Goal: Task Accomplishment & Management: Manage account settings

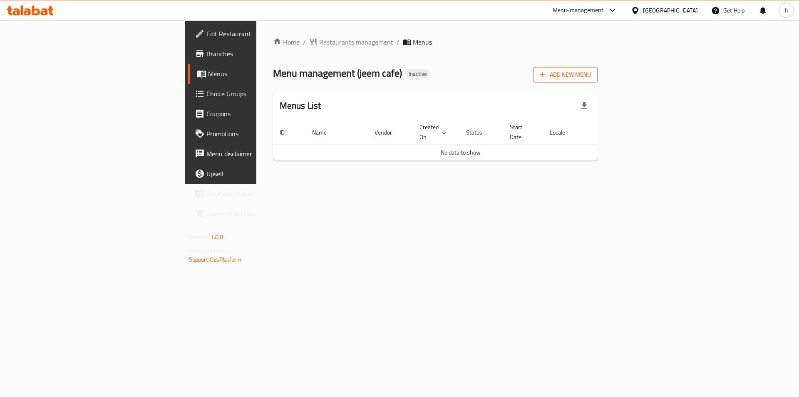
click at [591, 73] on span "Add New Menu" at bounding box center [565, 75] width 51 height 10
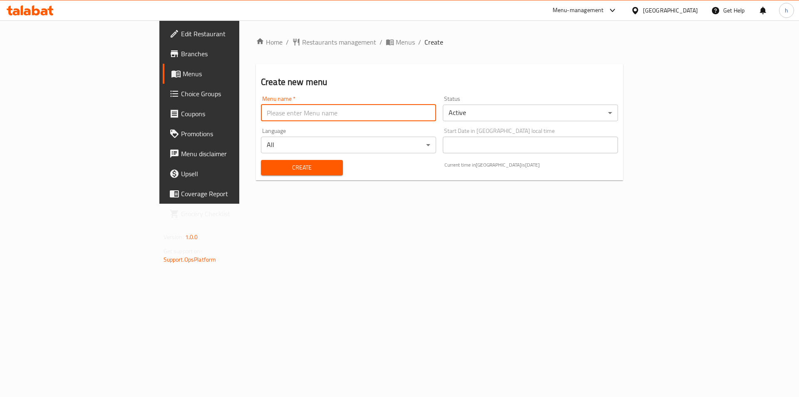
click at [358, 106] on input "text" at bounding box center [348, 113] width 175 height 17
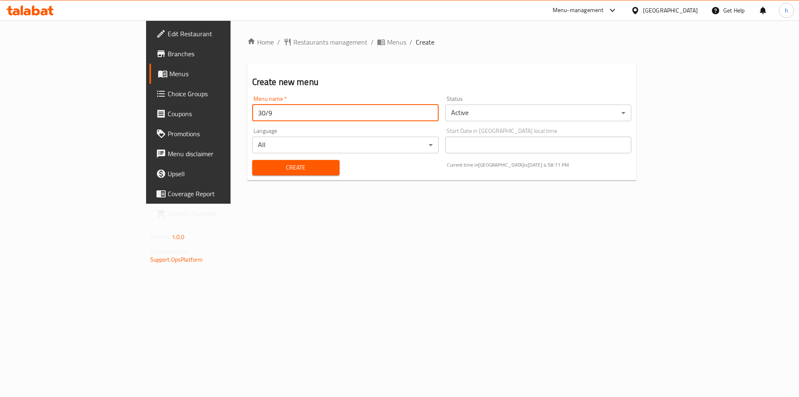
type input "30/9"
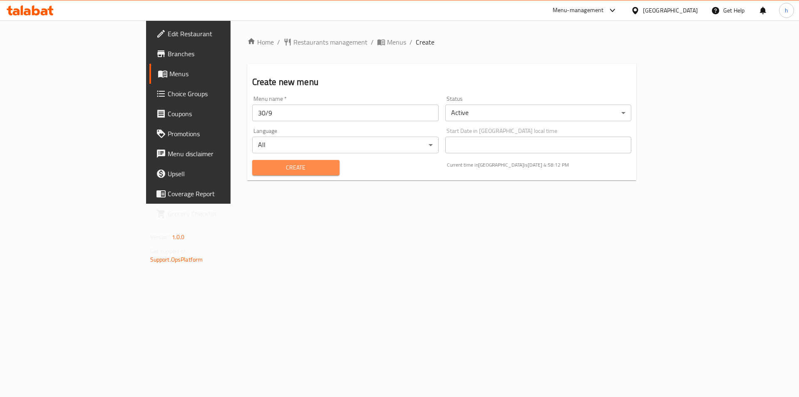
click at [259, 171] on span "Create" at bounding box center [296, 167] width 74 height 10
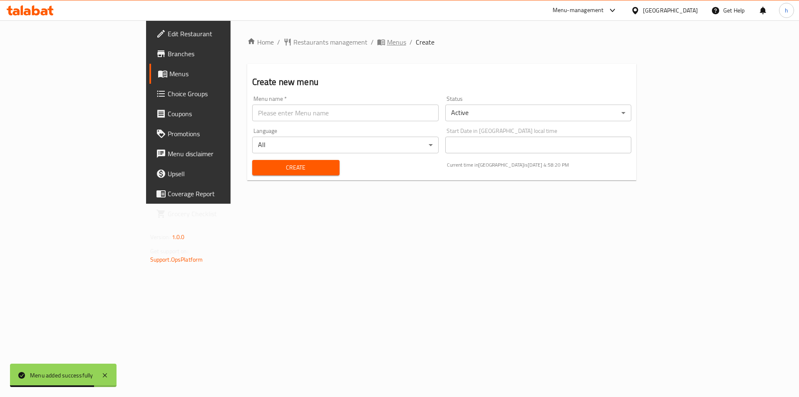
click at [387, 47] on span "Menus" at bounding box center [396, 42] width 19 height 10
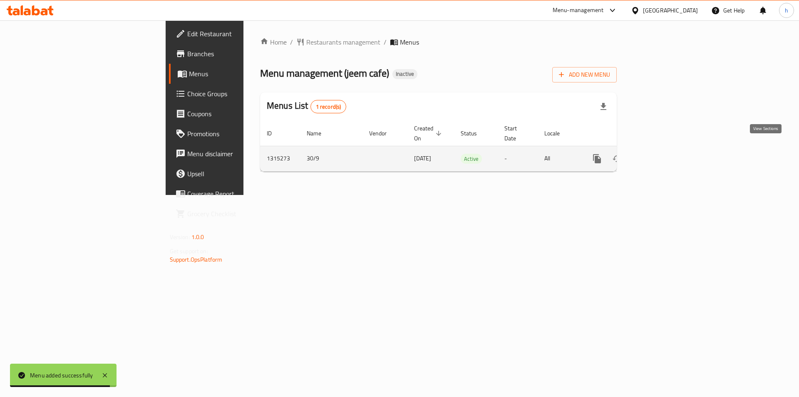
click at [667, 156] on link "enhanced table" at bounding box center [657, 159] width 20 height 20
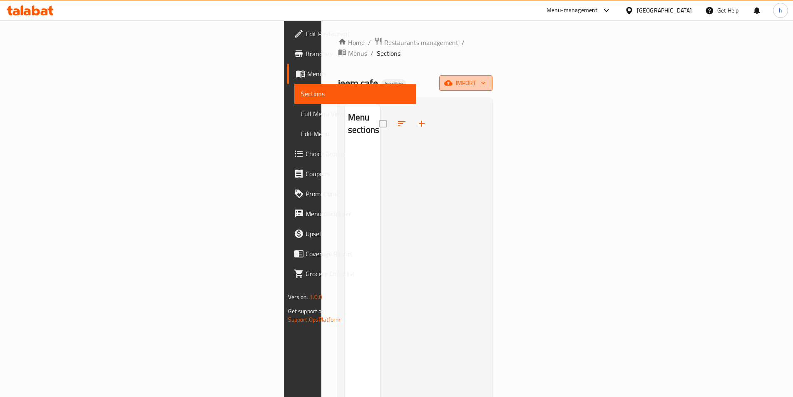
click at [486, 78] on span "import" at bounding box center [466, 83] width 40 height 10
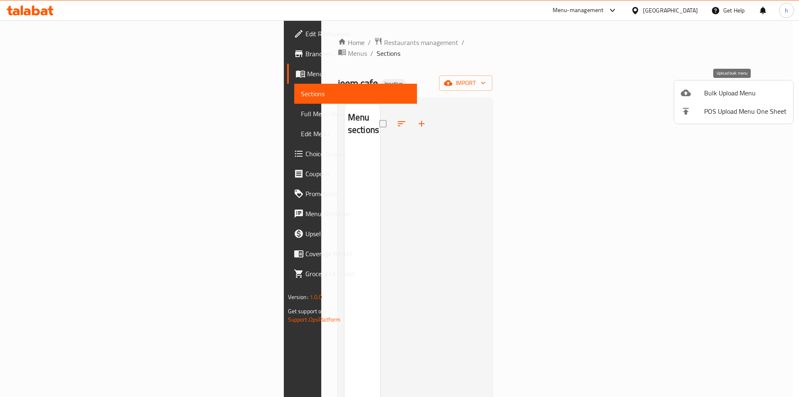
click at [697, 98] on li "Bulk Upload Menu" at bounding box center [733, 93] width 119 height 18
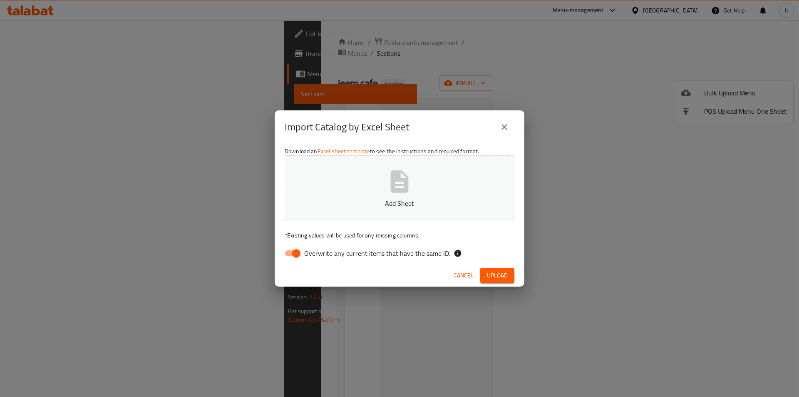
click at [291, 250] on input "Overwrite any current items that have the same ID." at bounding box center [296, 253] width 47 height 16
checkbox input "false"
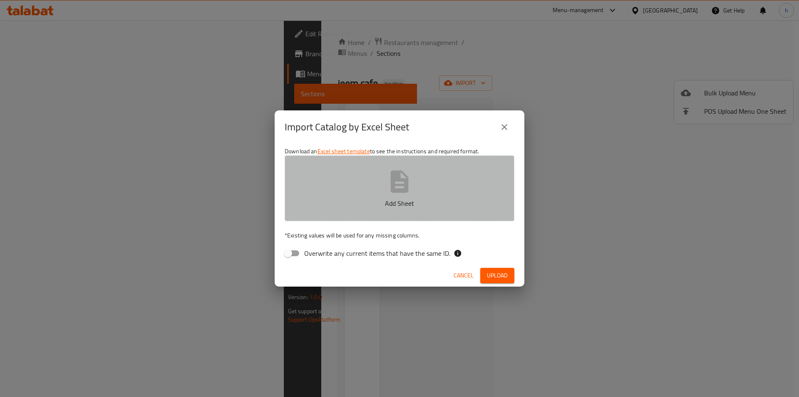
click at [375, 212] on button "Add Sheet" at bounding box center [400, 188] width 230 height 66
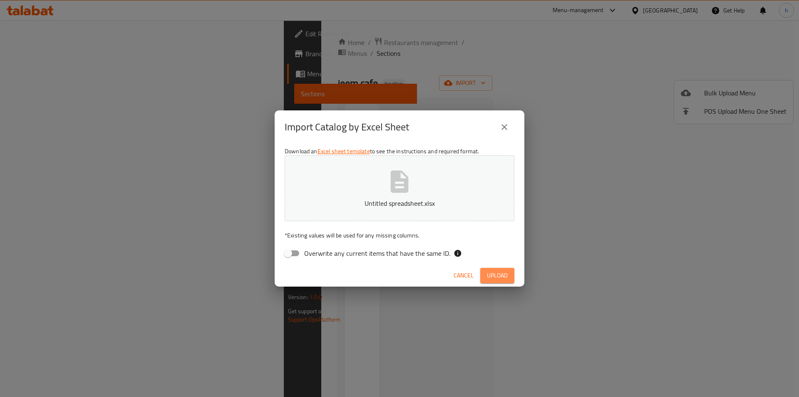
click at [510, 271] on button "Upload" at bounding box center [497, 275] width 34 height 15
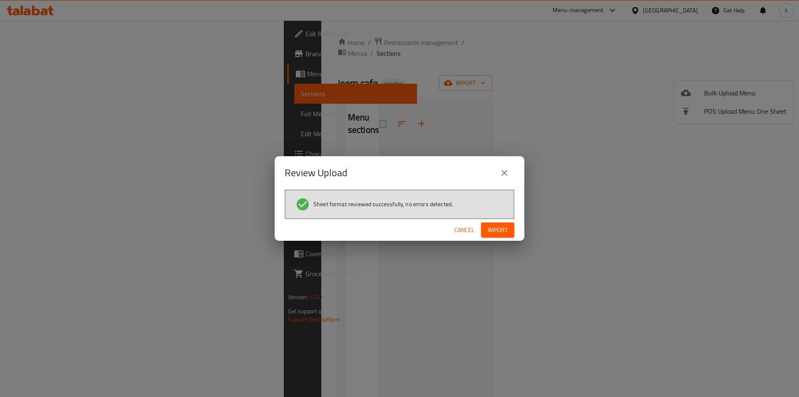
click at [498, 221] on div "Cancel Import" at bounding box center [400, 230] width 250 height 22
click at [498, 228] on span "Import" at bounding box center [498, 230] width 20 height 10
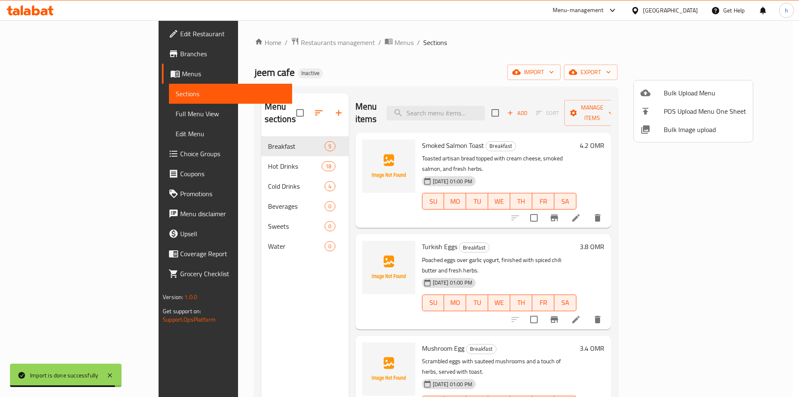
click at [286, 202] on div at bounding box center [399, 198] width 799 height 397
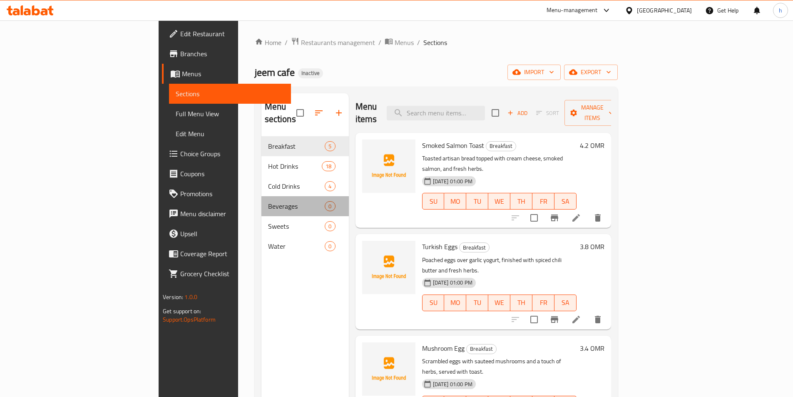
click at [287, 199] on div "Beverages 0" at bounding box center [304, 206] width 87 height 20
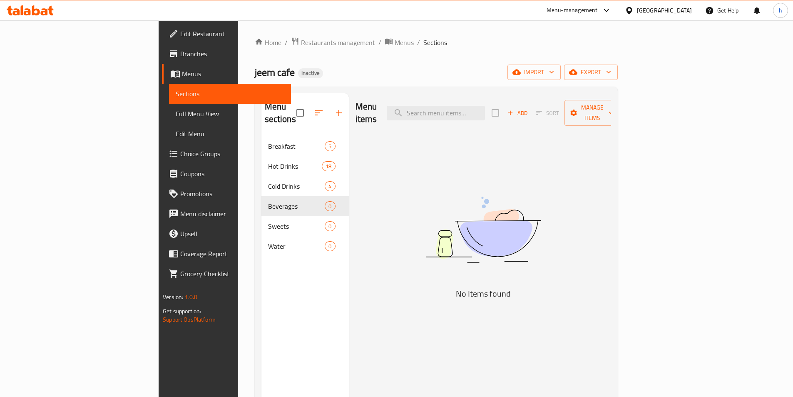
click at [277, 201] on span "Beverages" at bounding box center [296, 206] width 57 height 10
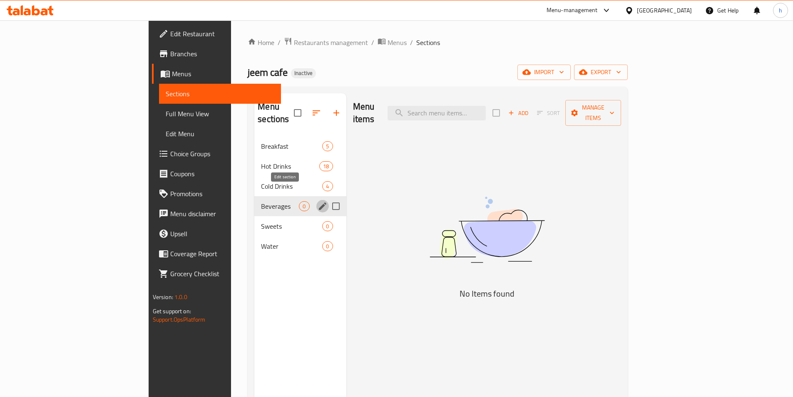
click at [318, 201] on icon "edit" at bounding box center [323, 206] width 10 height 10
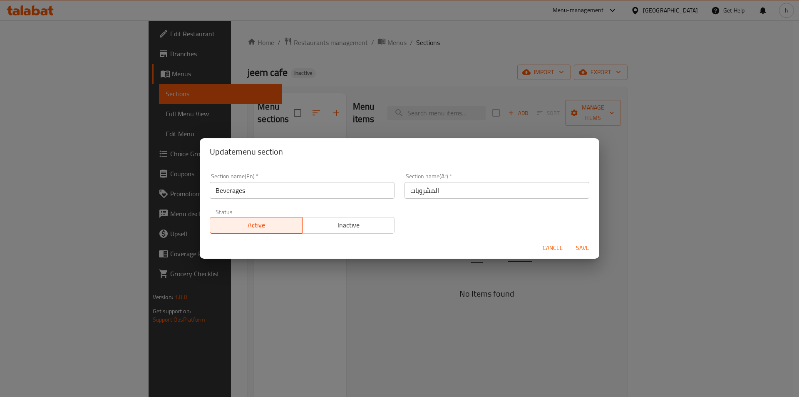
click at [548, 243] on span "Cancel" at bounding box center [553, 248] width 20 height 10
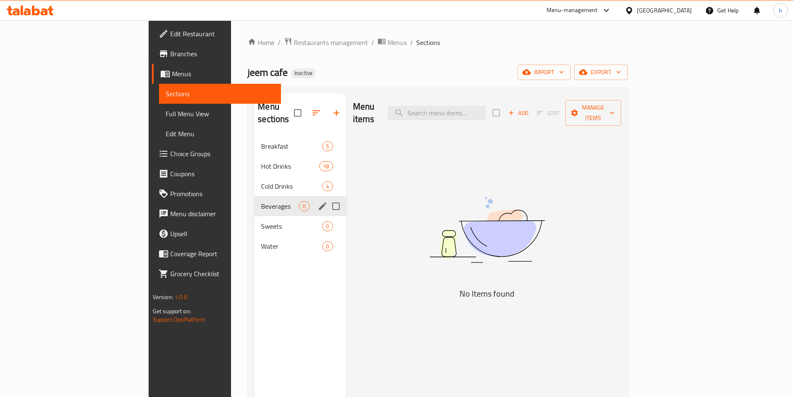
drag, startPoint x: 303, startPoint y: 190, endPoint x: 303, endPoint y: 195, distance: 4.6
click at [327, 197] on input "Menu sections" at bounding box center [335, 205] width 17 height 17
checkbox input "true"
click at [327, 217] on input "Menu sections" at bounding box center [335, 225] width 17 height 17
checkbox input "true"
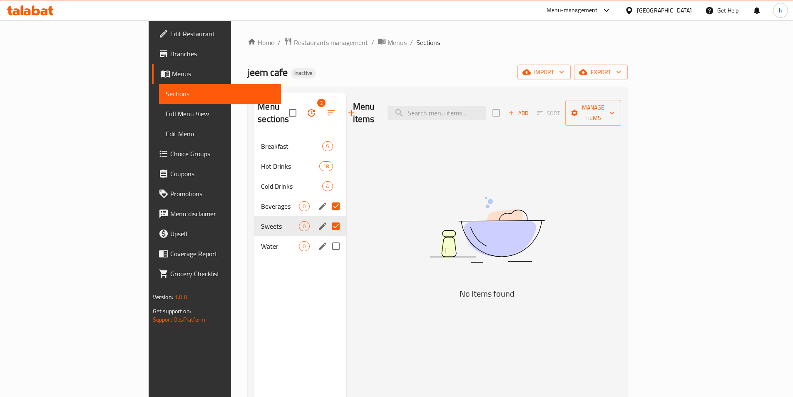
click at [327, 237] on input "Menu sections" at bounding box center [335, 245] width 17 height 17
checkbox input "true"
click at [306, 108] on icon "button" at bounding box center [311, 113] width 10 height 10
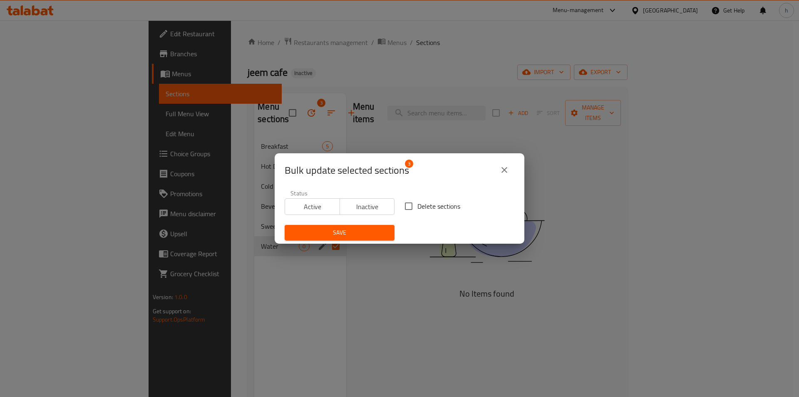
click at [408, 207] on input "Delete sections" at bounding box center [408, 205] width 17 height 17
checkbox input "true"
click at [359, 230] on span "Save" at bounding box center [339, 232] width 97 height 10
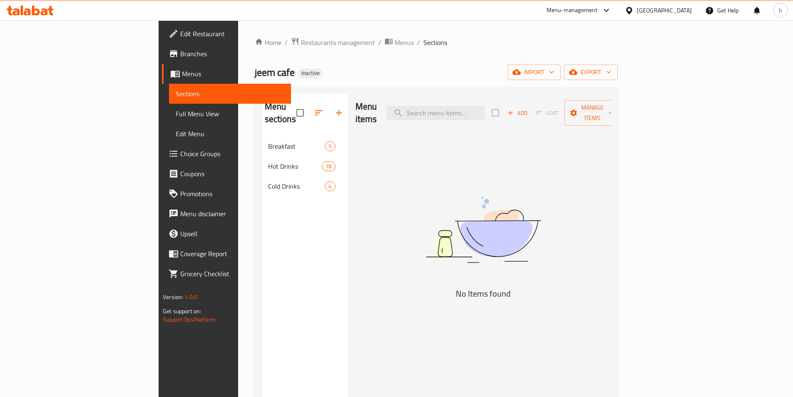
click at [176, 110] on span "Full Menu View" at bounding box center [230, 114] width 109 height 10
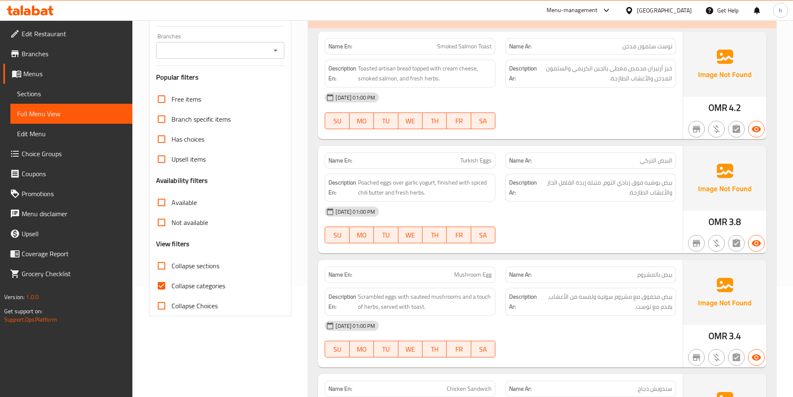
scroll to position [125, 0]
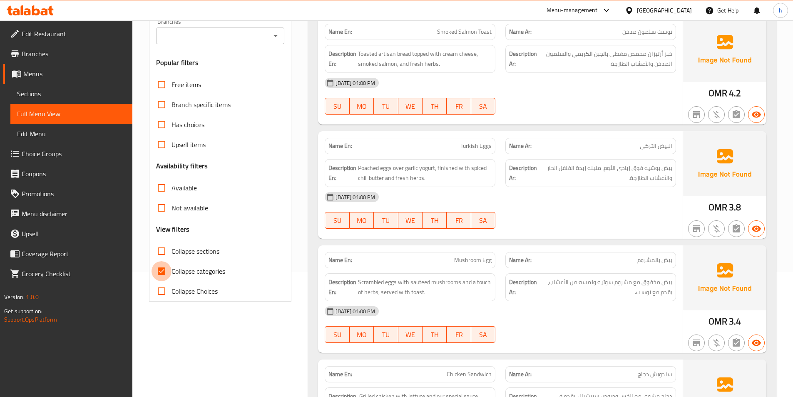
click at [166, 268] on input "Collapse categories" at bounding box center [162, 271] width 20 height 20
checkbox input "false"
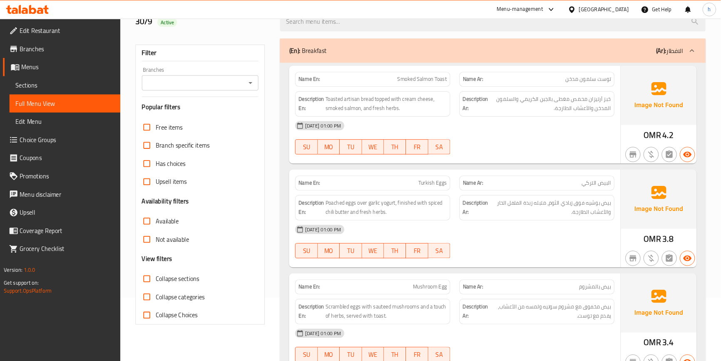
scroll to position [0, 0]
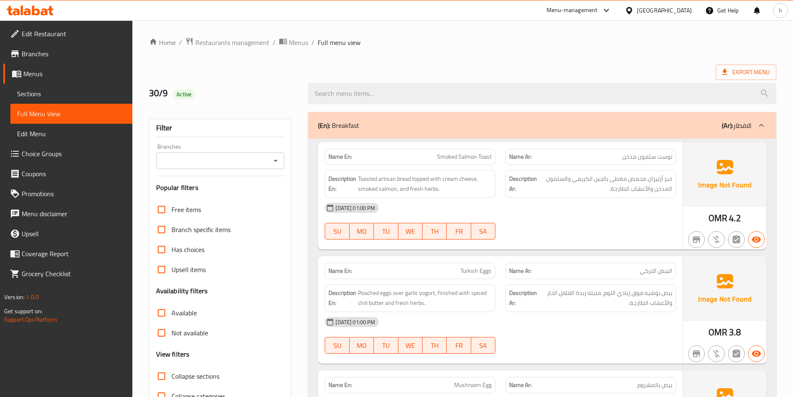
click at [447, 159] on span "Smoked Salmon Toast" at bounding box center [464, 156] width 55 height 9
click at [475, 162] on div "Name En: Smoked Salmon Toast" at bounding box center [410, 157] width 171 height 16
click at [478, 161] on span "Smoked Salmon Toast" at bounding box center [464, 156] width 55 height 9
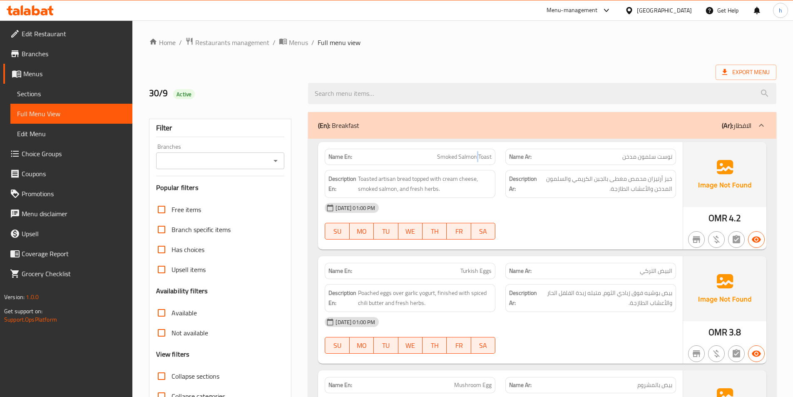
click at [478, 160] on span "Smoked Salmon Toast" at bounding box center [464, 156] width 55 height 9
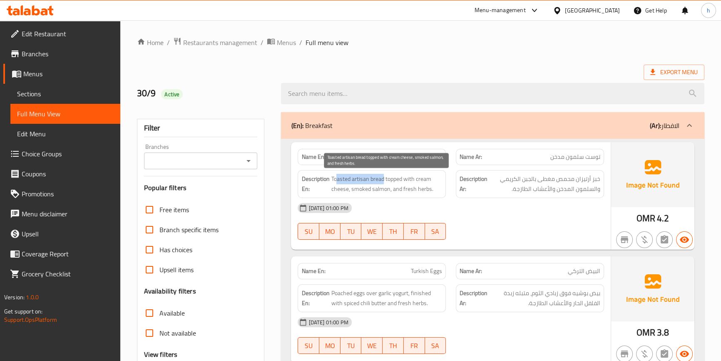
drag, startPoint x: 383, startPoint y: 177, endPoint x: 338, endPoint y: 178, distance: 45.0
click at [338, 178] on span "Toasted artisan bread topped with cream cheese, smoked salmon, and fresh herbs." at bounding box center [386, 184] width 111 height 20
drag, startPoint x: 386, startPoint y: 172, endPoint x: 353, endPoint y: 192, distance: 38.1
click at [353, 192] on div "Description En: Toasted artisan bread topped with cream cheese, smoked salmon, …" at bounding box center [372, 184] width 148 height 28
drag, startPoint x: 360, startPoint y: 187, endPoint x: 374, endPoint y: 187, distance: 14.2
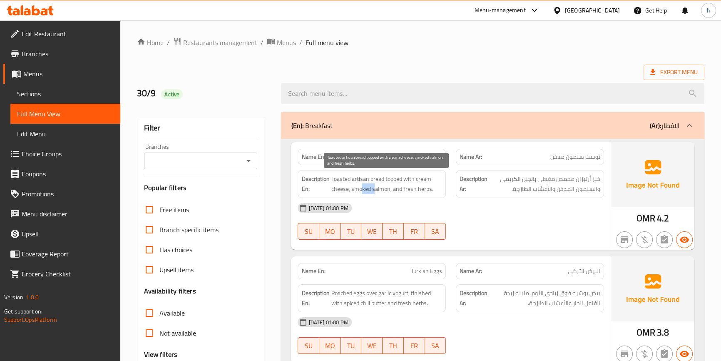
click at [374, 187] on span "Toasted artisan bread topped with cream cheese, smoked salmon, and fresh herbs." at bounding box center [386, 184] width 111 height 20
drag, startPoint x: 420, startPoint y: 193, endPoint x: 451, endPoint y: 192, distance: 31.3
click at [451, 192] on div "Description En: Toasted artisan bread topped with cream cheese, smoked salmon, …" at bounding box center [451, 184] width 316 height 38
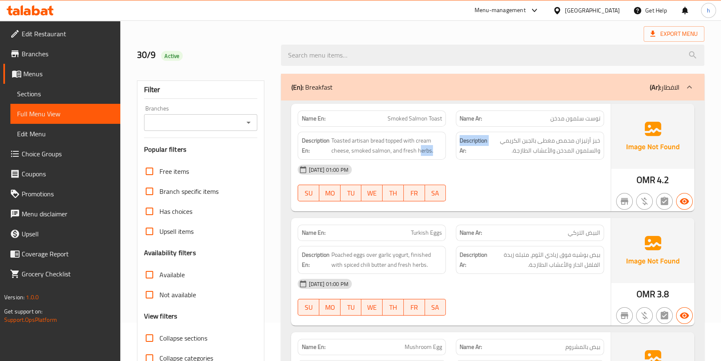
scroll to position [75, 0]
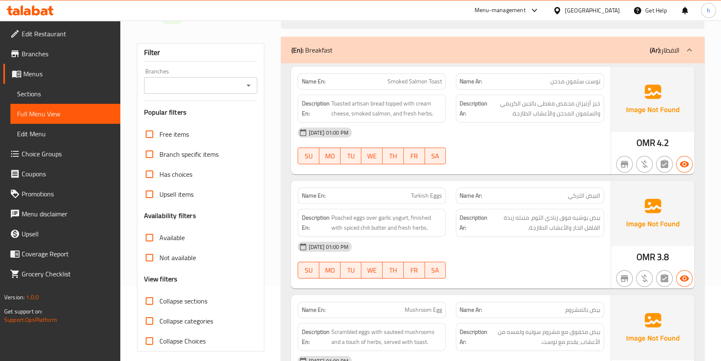
click at [424, 194] on span "Turkish Eggs" at bounding box center [426, 195] width 31 height 9
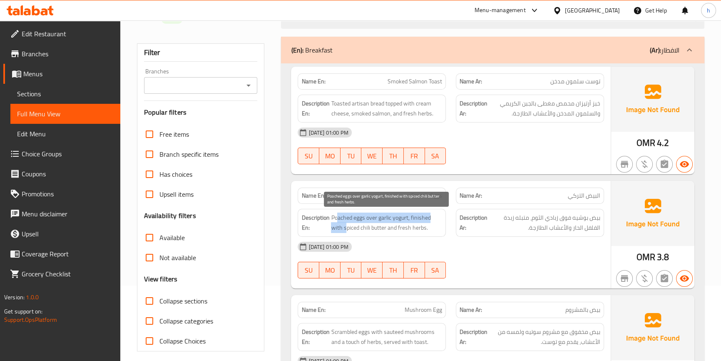
drag, startPoint x: 337, startPoint y: 222, endPoint x: 346, endPoint y: 222, distance: 9.2
click at [346, 222] on span "Poached eggs over garlic yogurt, finished with spiced chili butter and fresh he…" at bounding box center [386, 222] width 111 height 20
click at [393, 219] on span "Poached eggs over garlic yogurt, finished with spiced chili butter and fresh he…" at bounding box center [386, 222] width 111 height 20
click at [416, 220] on span "Poached eggs over garlic yogurt, finished with spiced chili butter and fresh he…" at bounding box center [386, 222] width 111 height 20
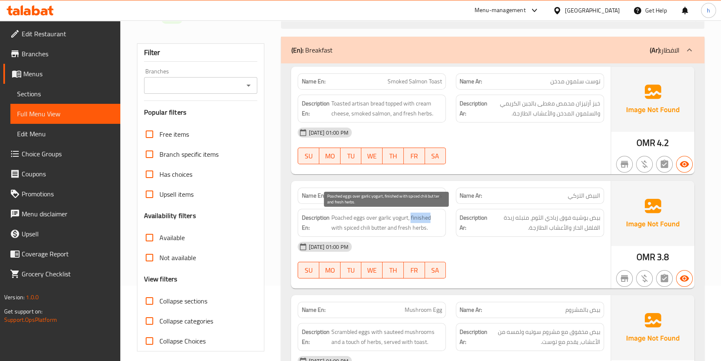
click at [416, 220] on span "Poached eggs over garlic yogurt, finished with spiced chili butter and fresh he…" at bounding box center [386, 222] width 111 height 20
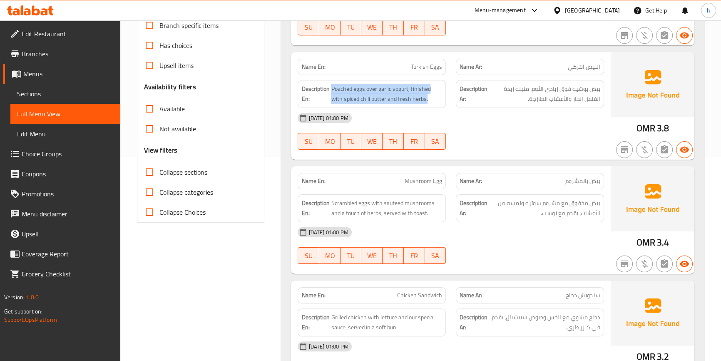
scroll to position [227, 0]
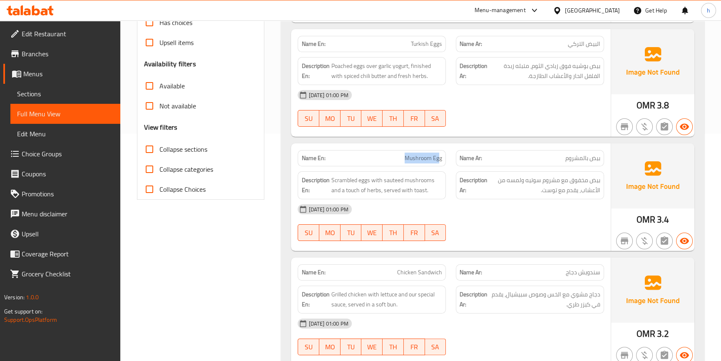
drag, startPoint x: 398, startPoint y: 156, endPoint x: 439, endPoint y: 156, distance: 41.6
click at [439, 156] on p "Name En: Mushroom Egg" at bounding box center [371, 158] width 141 height 9
drag, startPoint x: 341, startPoint y: 179, endPoint x: 367, endPoint y: 172, distance: 27.2
click at [367, 172] on div "Description En: Scrambled eggs with sauteed mushrooms and a touch of herbs, ser…" at bounding box center [372, 185] width 148 height 28
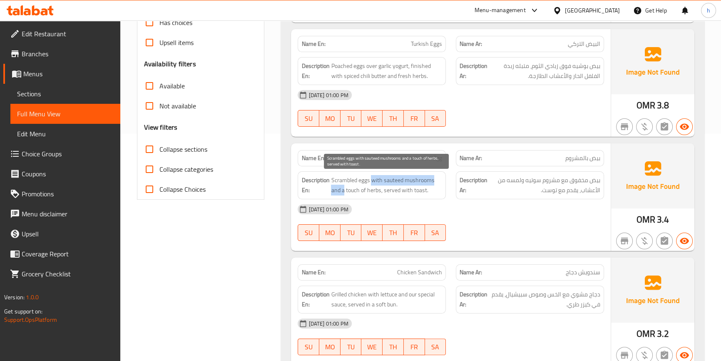
drag, startPoint x: 373, startPoint y: 176, endPoint x: 344, endPoint y: 194, distance: 34.0
click at [344, 194] on span "Scrambled eggs with sauteed mushrooms and a touch of herbs, served with toast." at bounding box center [386, 185] width 111 height 20
drag, startPoint x: 354, startPoint y: 189, endPoint x: 371, endPoint y: 189, distance: 17.5
click at [371, 189] on span "Scrambled eggs with sauteed mushrooms and a touch of herbs, served with toast." at bounding box center [386, 185] width 111 height 20
drag, startPoint x: 396, startPoint y: 191, endPoint x: 436, endPoint y: 191, distance: 40.0
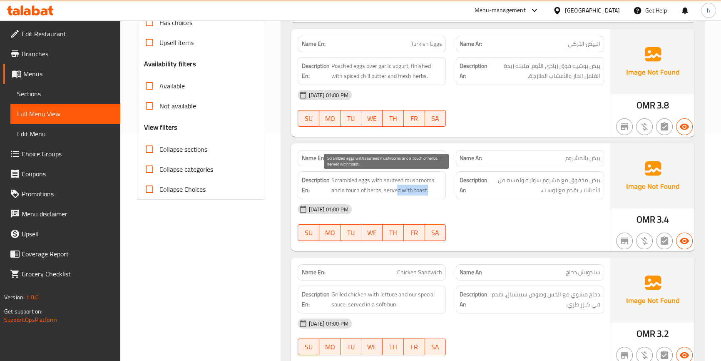
click at [436, 191] on span "Scrambled eggs with sauteed mushrooms and a touch of herbs, served with toast." at bounding box center [386, 185] width 111 height 20
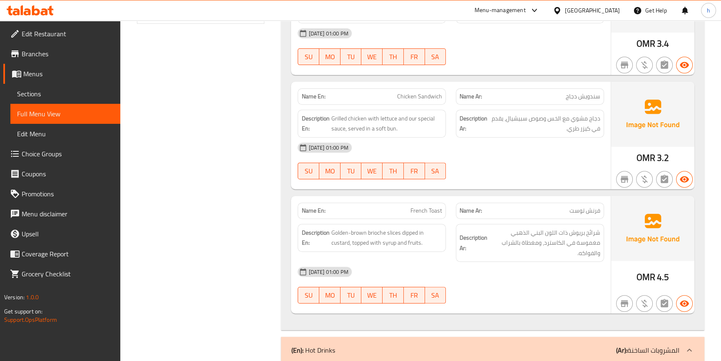
scroll to position [416, 0]
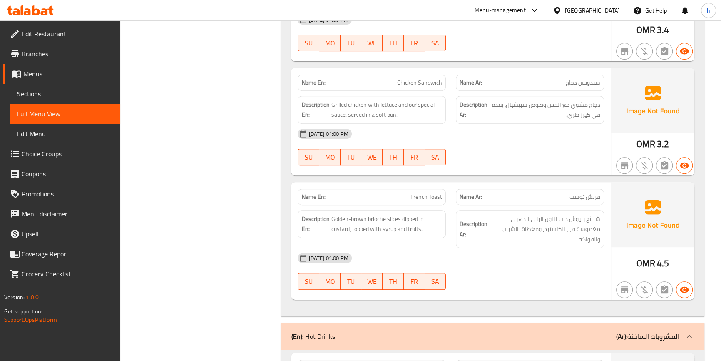
click at [403, 82] on span "Chicken Sandwich" at bounding box center [419, 82] width 45 height 9
click at [426, 82] on span "Chicken Sandwich" at bounding box center [419, 82] width 45 height 9
drag, startPoint x: 364, startPoint y: 104, endPoint x: 333, endPoint y: 103, distance: 31.7
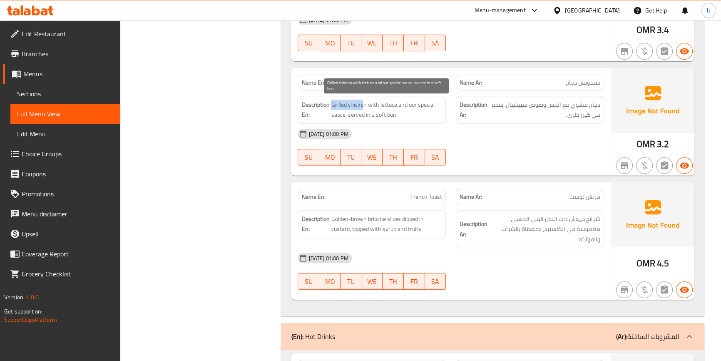
click at [333, 103] on span "Grilled chicken with lettuce and our special sauce, served in a soft bun." at bounding box center [386, 110] width 111 height 20
drag, startPoint x: 378, startPoint y: 104, endPoint x: 403, endPoint y: 104, distance: 24.6
click at [403, 104] on span "Grilled chicken with lettuce and our special sauce, served in a soft bun." at bounding box center [386, 110] width 111 height 20
drag, startPoint x: 405, startPoint y: 102, endPoint x: 346, endPoint y: 114, distance: 60.8
click at [346, 114] on span "Grilled chicken with lettuce and our special sauce, served in a soft bun." at bounding box center [386, 110] width 111 height 20
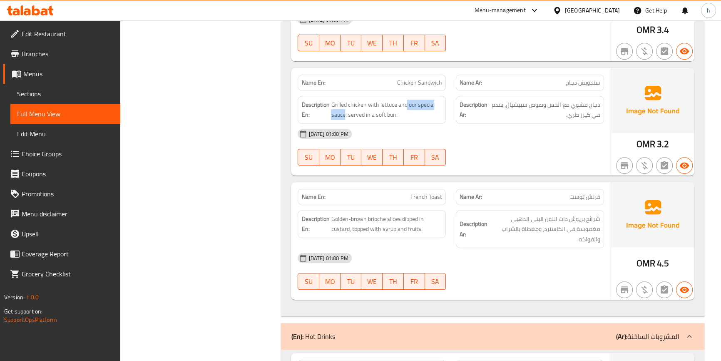
drag, startPoint x: 356, startPoint y: 115, endPoint x: 391, endPoint y: 127, distance: 37.4
click at [391, 127] on div "Name En: Chicken Sandwich Name Ar: سندويش دجاج Description En: Grilled chicken …" at bounding box center [450, 121] width 319 height 107
click at [391, 120] on div "Description En: Grilled chicken with lettuce and our special sauce, served in a…" at bounding box center [372, 110] width 148 height 28
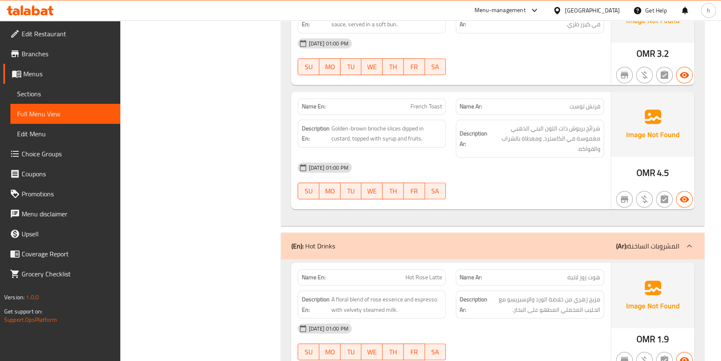
scroll to position [530, 0]
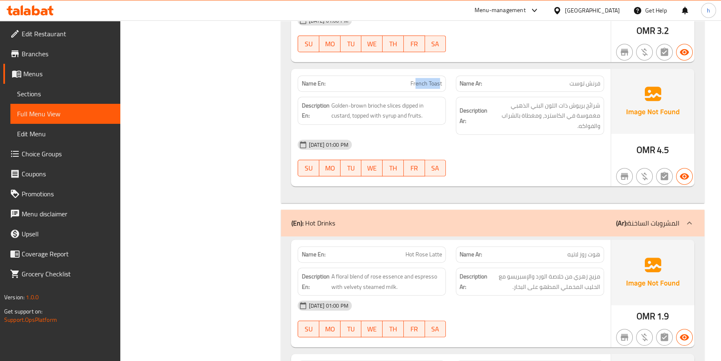
drag, startPoint x: 416, startPoint y: 82, endPoint x: 441, endPoint y: 85, distance: 24.8
click at [441, 85] on span "French Toast" at bounding box center [427, 83] width 32 height 9
click at [416, 97] on div "Description En: Golden-brown brioche slices dipped in custard, topped with syru…" at bounding box center [372, 111] width 148 height 28
drag, startPoint x: 329, startPoint y: 102, endPoint x: 351, endPoint y: 104, distance: 22.2
click at [351, 104] on h6 "Description En: Golden-brown brioche slices dipped in custard, topped with syru…" at bounding box center [371, 110] width 141 height 20
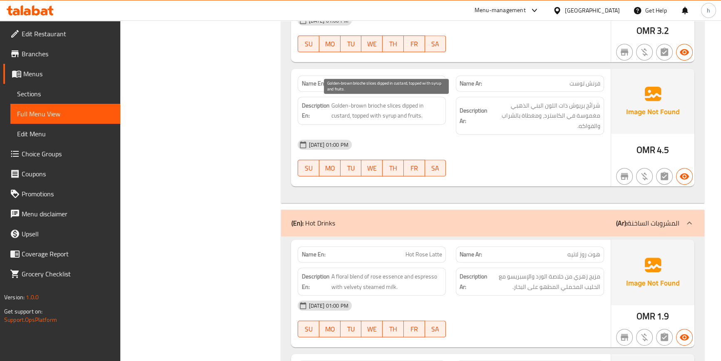
click at [378, 104] on span "Golden-brown brioche slices dipped in custard, topped with syrup and fruits." at bounding box center [386, 110] width 111 height 20
drag, startPoint x: 396, startPoint y: 99, endPoint x: 347, endPoint y: 97, distance: 48.8
click at [346, 97] on div "Description En: Golden-brown brioche slices dipped in custard, topped with syru…" at bounding box center [372, 111] width 148 height 28
click at [412, 104] on span "Golden-brown brioche slices dipped in custard, topped with syrup and fruits." at bounding box center [386, 110] width 111 height 20
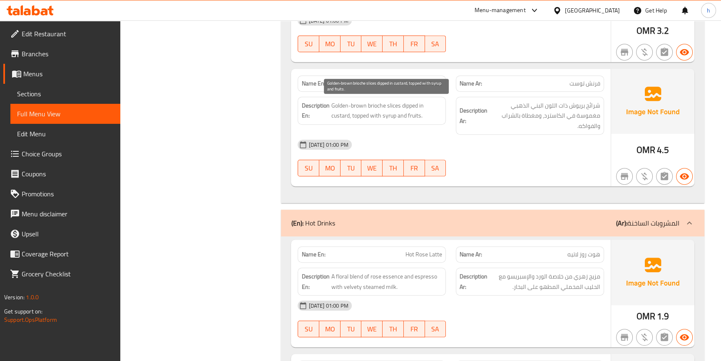
click at [340, 117] on span "Golden-brown brioche slices dipped in custard, topped with syrup and fruits." at bounding box center [386, 110] width 111 height 20
click at [355, 114] on span "Golden-brown brioche slices dipped in custard, topped with syrup and fruits." at bounding box center [386, 110] width 111 height 20
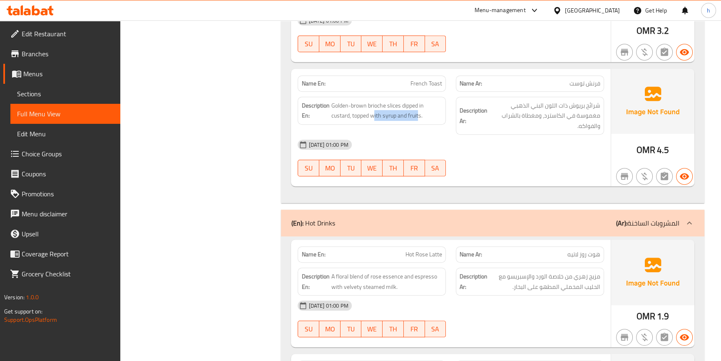
drag, startPoint x: 374, startPoint y: 117, endPoint x: 419, endPoint y: 124, distance: 45.5
click at [419, 124] on div "Description En: Golden-brown brioche slices dipped in custard, topped with syru…" at bounding box center [372, 116] width 158 height 48
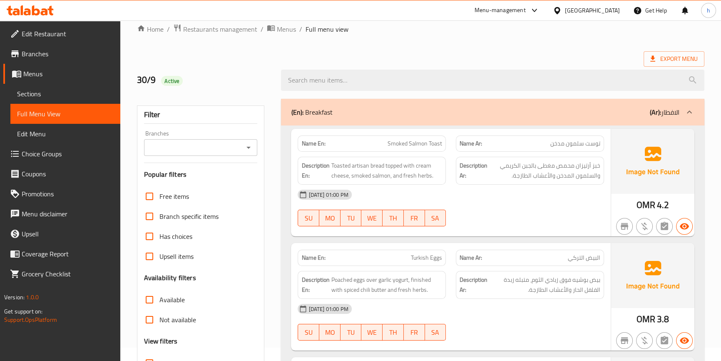
scroll to position [0, 0]
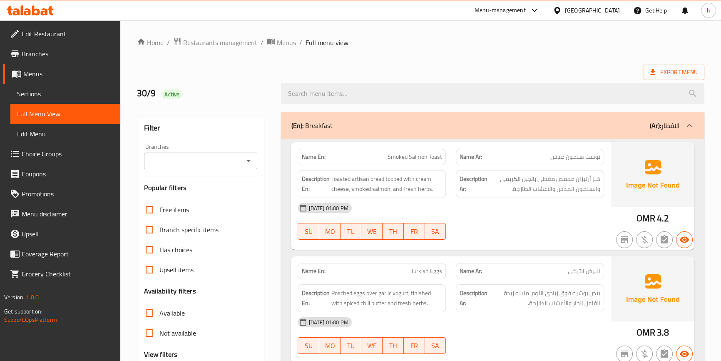
click at [583, 125] on div "(En): Breakfast (Ar): الافطار" at bounding box center [485, 125] width 388 height 10
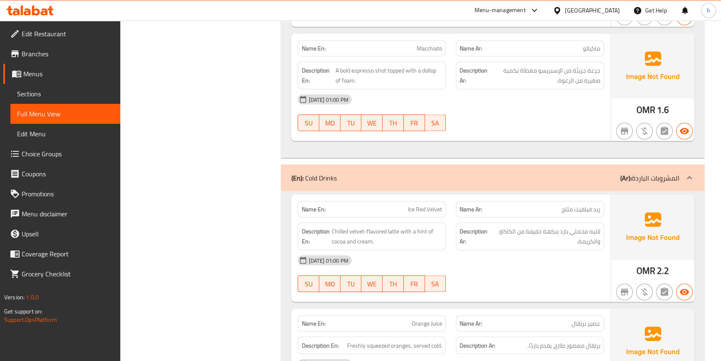
scroll to position [2112, 0]
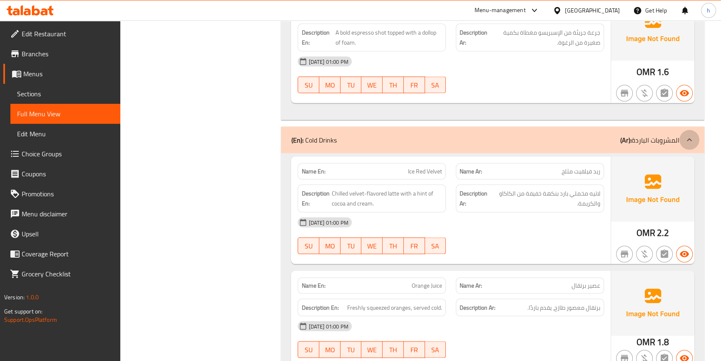
click at [683, 135] on div at bounding box center [689, 140] width 20 height 20
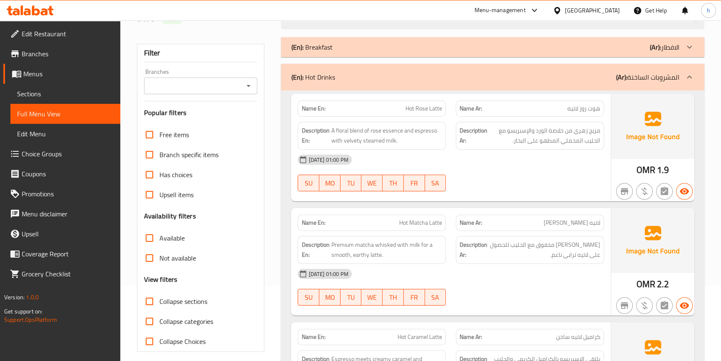
scroll to position [75, 0]
drag, startPoint x: 409, startPoint y: 107, endPoint x: 441, endPoint y: 108, distance: 31.7
click at [441, 108] on span "Hot Rose Latte" at bounding box center [424, 108] width 37 height 9
click at [407, 130] on span "A floral blend of rose essence and espresso with velvety steamed milk." at bounding box center [386, 135] width 111 height 20
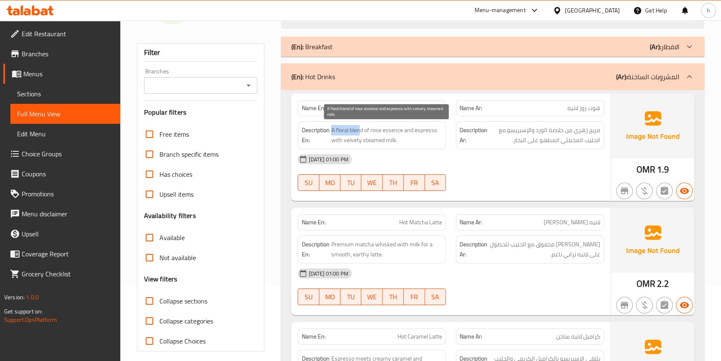
drag, startPoint x: 359, startPoint y: 127, endPoint x: 337, endPoint y: 128, distance: 22.1
click at [332, 126] on span "A floral blend of rose essence and espresso with velvety steamed milk." at bounding box center [386, 135] width 111 height 20
drag, startPoint x: 366, startPoint y: 129, endPoint x: 393, endPoint y: 126, distance: 27.2
click at [393, 126] on span "A floral blend of rose essence and espresso with velvety steamed milk." at bounding box center [386, 135] width 111 height 20
click at [380, 127] on span "A floral blend of rose essence and espresso with velvety steamed milk." at bounding box center [386, 135] width 111 height 20
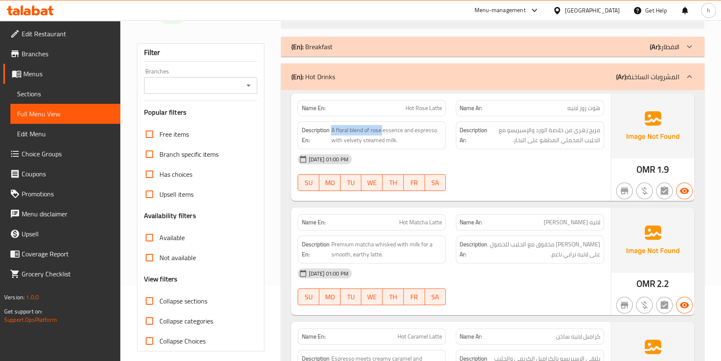
drag, startPoint x: 380, startPoint y: 127, endPoint x: 333, endPoint y: 121, distance: 47.9
click at [333, 121] on div "Description En: A floral blend of rose essence and espresso with velvety steame…" at bounding box center [372, 135] width 148 height 28
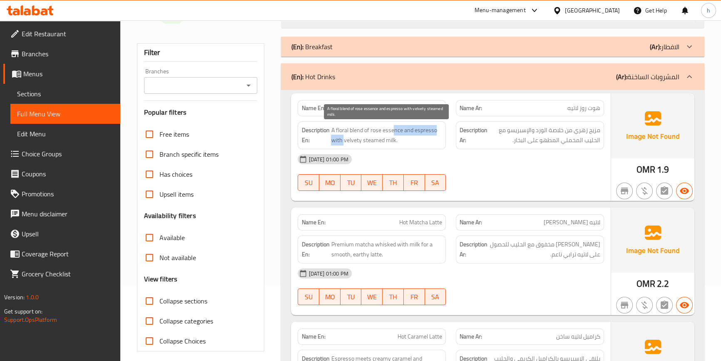
drag, startPoint x: 393, startPoint y: 127, endPoint x: 343, endPoint y: 144, distance: 53.1
click at [343, 144] on span "A floral blend of rose essence and espresso with velvety steamed milk." at bounding box center [386, 135] width 111 height 20
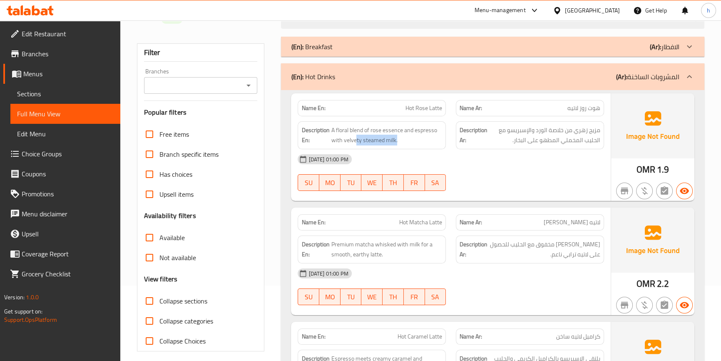
drag, startPoint x: 356, startPoint y: 142, endPoint x: 403, endPoint y: 145, distance: 47.2
click at [403, 145] on div "Description En: A floral blend of rose essence and espresso with velvety steame…" at bounding box center [372, 135] width 148 height 28
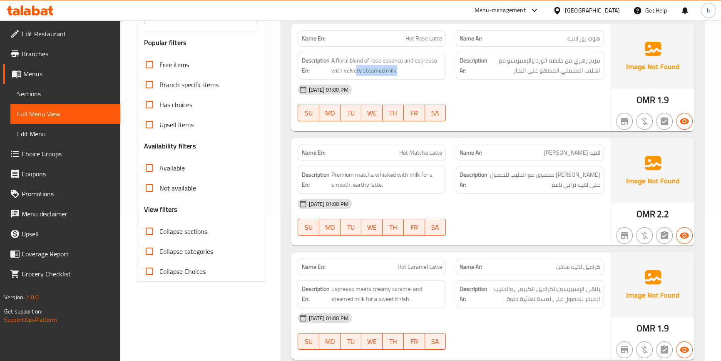
scroll to position [151, 0]
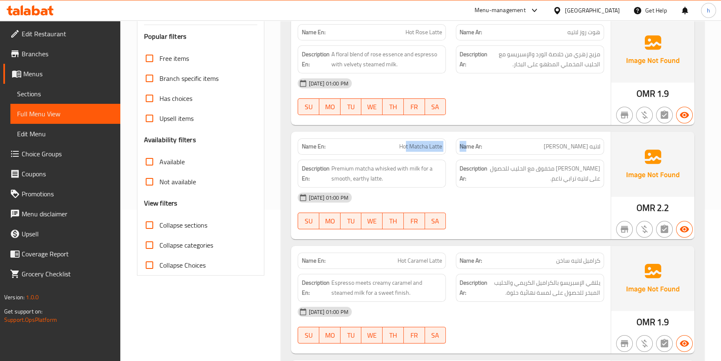
drag, startPoint x: 406, startPoint y: 149, endPoint x: 468, endPoint y: 153, distance: 61.4
click at [468, 153] on div "Name En: Hot Matcha Latte Name Ar: لاتيه ماتشا ساخن" at bounding box center [451, 146] width 316 height 26
click at [378, 178] on span "Premium matcha whisked with milk for a smooth, earthy latte." at bounding box center [386, 173] width 111 height 20
drag, startPoint x: 374, startPoint y: 166, endPoint x: 332, endPoint y: 161, distance: 42.3
click at [332, 161] on div "Description En: Premium matcha whisked with milk for a smooth, earthy latte." at bounding box center [372, 173] width 148 height 28
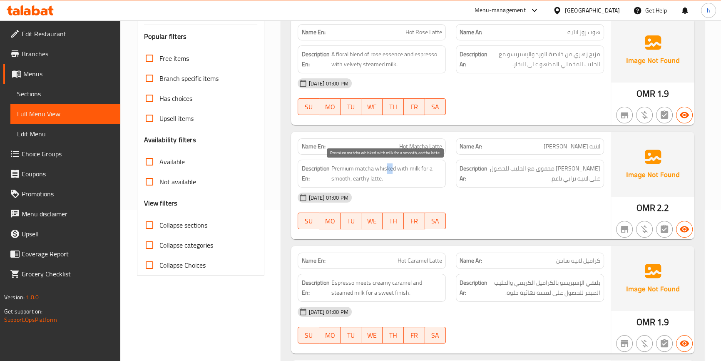
drag, startPoint x: 386, startPoint y: 167, endPoint x: 400, endPoint y: 172, distance: 15.5
click at [398, 169] on span "Premium matcha whisked with milk for a smooth, earthy latte." at bounding box center [386, 173] width 111 height 20
drag, startPoint x: 403, startPoint y: 171, endPoint x: 348, endPoint y: 182, distance: 56.1
click at [348, 182] on span "Premium matcha whisked with milk for a smooth, earthy latte." at bounding box center [386, 173] width 111 height 20
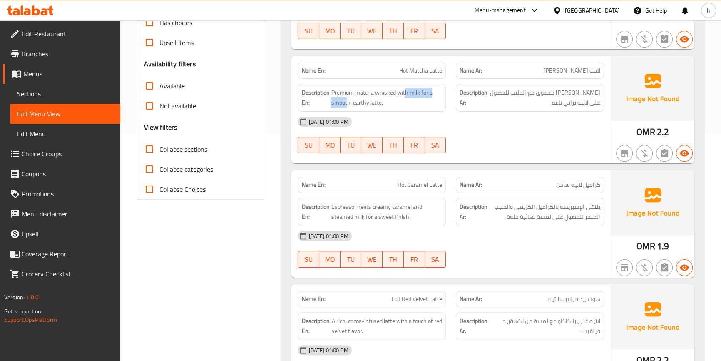
scroll to position [265, 0]
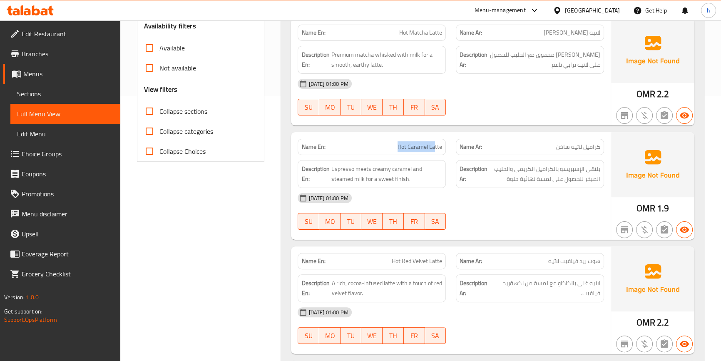
drag, startPoint x: 434, startPoint y: 146, endPoint x: 372, endPoint y: 145, distance: 62.0
click at [372, 145] on p "Name En: Hot Caramel Latte" at bounding box center [371, 146] width 141 height 9
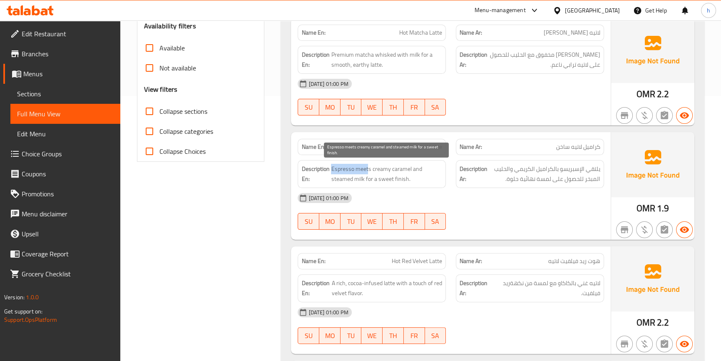
drag, startPoint x: 368, startPoint y: 168, endPoint x: 331, endPoint y: 164, distance: 37.2
click at [331, 164] on span "Espresso meets creamy caramel and steamed milk for a sweet finish." at bounding box center [386, 174] width 111 height 20
drag, startPoint x: 378, startPoint y: 168, endPoint x: 398, endPoint y: 168, distance: 20.0
click at [393, 168] on span "Espresso meets creamy caramel and steamed milk for a sweet finish." at bounding box center [386, 174] width 111 height 20
drag, startPoint x: 398, startPoint y: 168, endPoint x: 412, endPoint y: 171, distance: 14.5
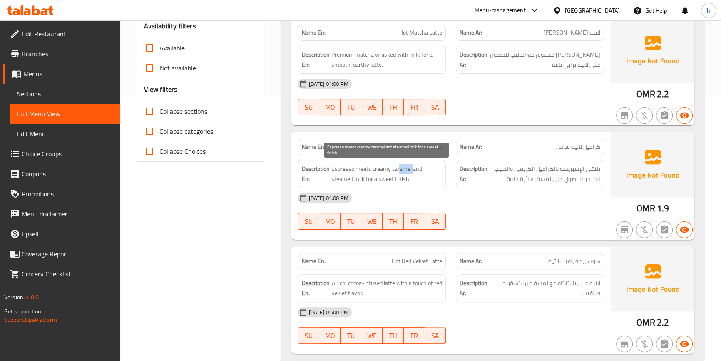
click at [412, 171] on span "Espresso meets creamy caramel and steamed milk for a sweet finish." at bounding box center [386, 174] width 111 height 20
drag, startPoint x: 417, startPoint y: 162, endPoint x: 363, endPoint y: 182, distance: 57.7
click at [363, 182] on div "Description En: Espresso meets creamy caramel and steamed milk for a sweet fini…" at bounding box center [372, 174] width 148 height 28
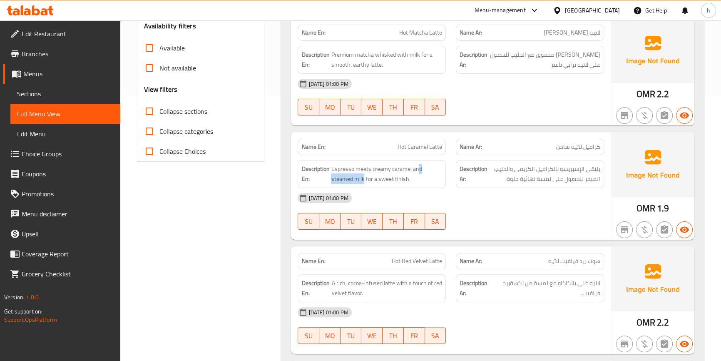
drag, startPoint x: 373, startPoint y: 183, endPoint x: 429, endPoint y: 188, distance: 55.6
click at [429, 188] on div "Name En: Hot Caramel Latte Name Ar: كراميل لاتيه ساخن Description En: Espresso …" at bounding box center [450, 185] width 319 height 107
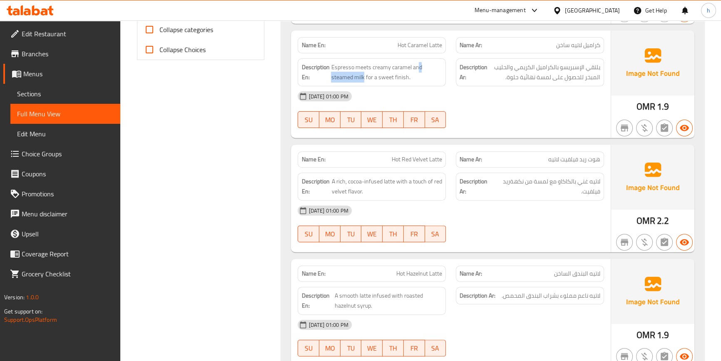
scroll to position [378, 0]
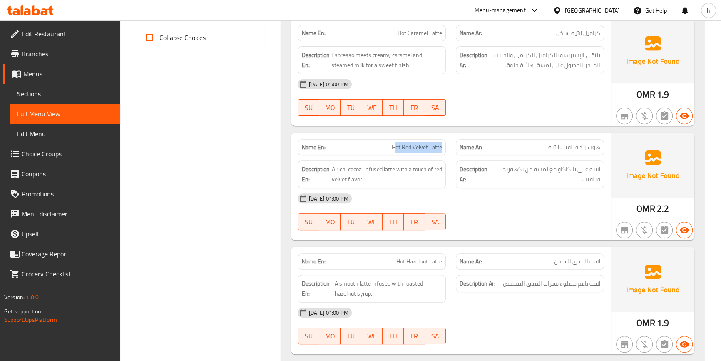
drag, startPoint x: 395, startPoint y: 143, endPoint x: 443, endPoint y: 150, distance: 48.9
click at [443, 150] on div "Name En: Hot Red Velvet Latte" at bounding box center [372, 147] width 148 height 16
drag, startPoint x: 333, startPoint y: 167, endPoint x: 387, endPoint y: 169, distance: 53.8
click at [387, 169] on span "A rich, cocoa-infused latte with a touch of red velvet flavor." at bounding box center [387, 174] width 110 height 20
drag, startPoint x: 405, startPoint y: 172, endPoint x: 435, endPoint y: 184, distance: 31.9
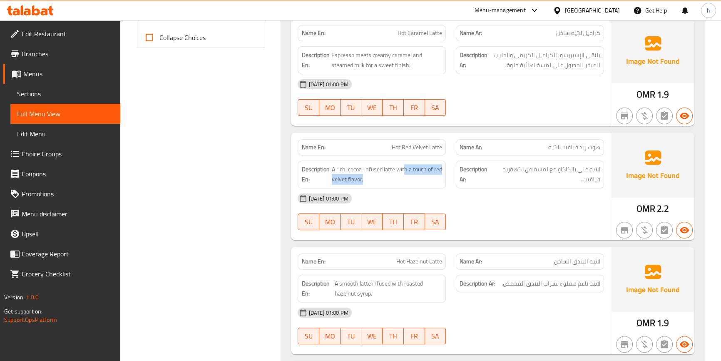
click at [435, 184] on div "Description En: A rich, cocoa-infused latte with a touch of red velvet flavor." at bounding box center [372, 174] width 148 height 28
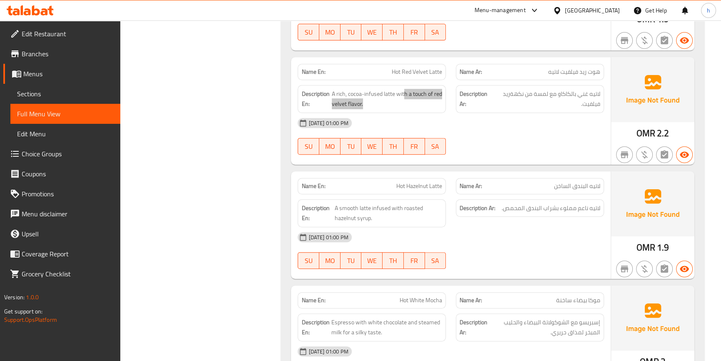
scroll to position [492, 0]
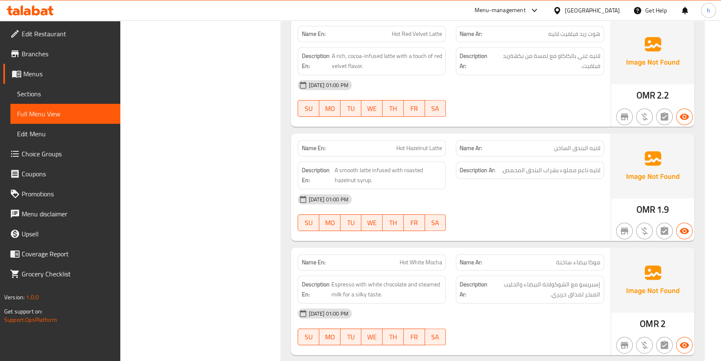
click at [403, 148] on span "Hot Hazelnut Latte" at bounding box center [419, 148] width 46 height 9
click at [418, 147] on span "Hot Hazelnut Latte" at bounding box center [419, 148] width 46 height 9
click at [436, 140] on div "Name En: Hot Hazelnut Latte" at bounding box center [372, 148] width 148 height 16
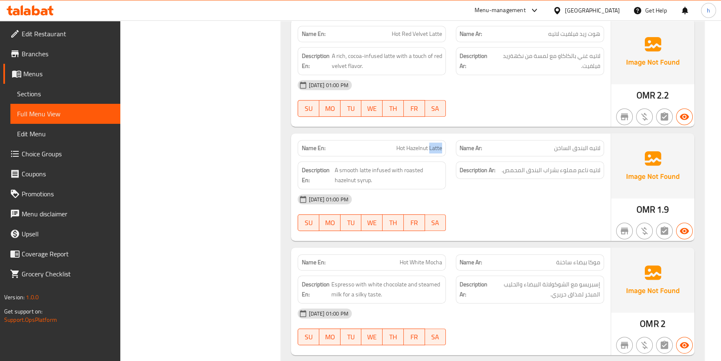
click at [436, 140] on div "Name En: Hot Hazelnut Latte" at bounding box center [372, 148] width 148 height 16
drag, startPoint x: 371, startPoint y: 167, endPoint x: 357, endPoint y: 175, distance: 16.1
click at [340, 171] on span "A smooth latte infused with roasted hazelnut syrup." at bounding box center [388, 175] width 107 height 20
drag, startPoint x: 382, startPoint y: 171, endPoint x: 428, endPoint y: 186, distance: 48.2
click at [428, 186] on div "Description En: A smooth latte infused with roasted hazelnut syrup." at bounding box center [372, 175] width 148 height 28
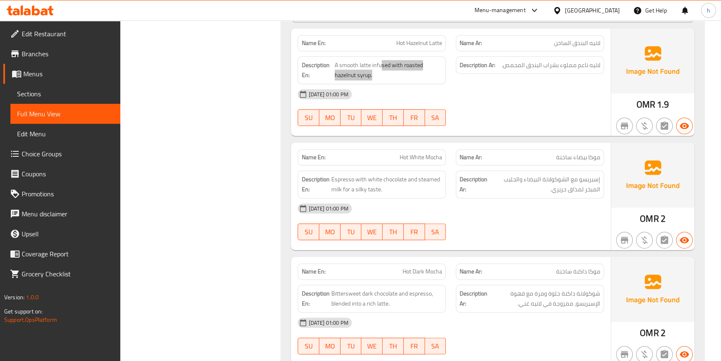
scroll to position [605, 0]
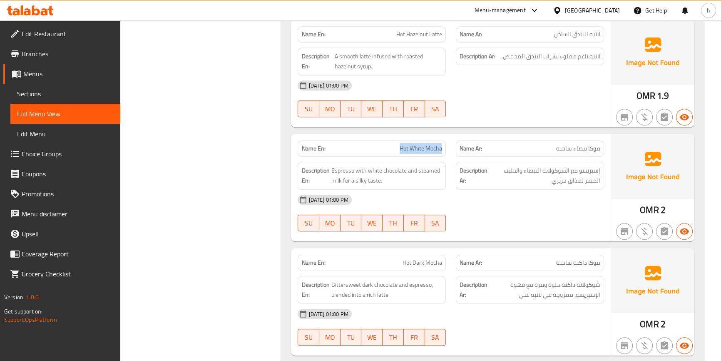
drag, startPoint x: 400, startPoint y: 148, endPoint x: 448, endPoint y: 151, distance: 48.8
click at [448, 151] on div "Name En: Hot White Mocha" at bounding box center [372, 148] width 158 height 26
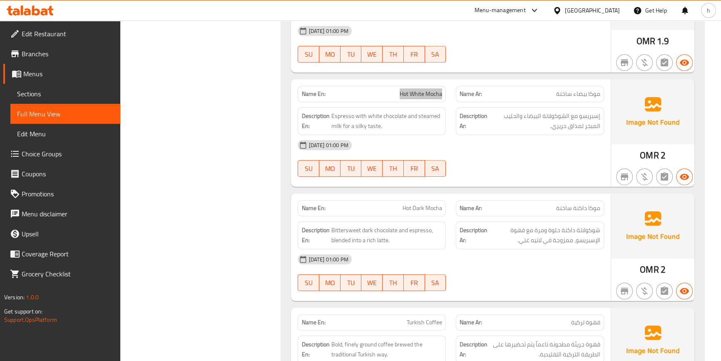
scroll to position [681, 0]
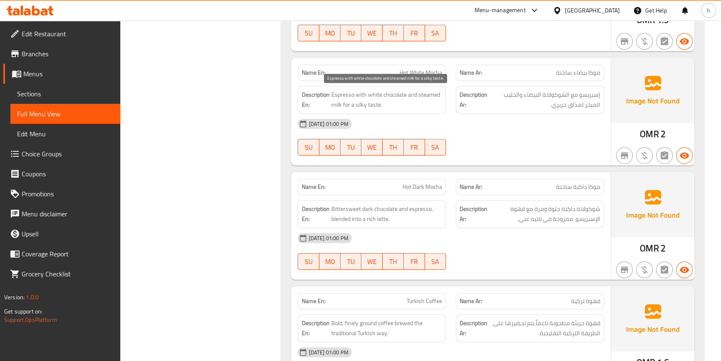
click at [350, 93] on span "Espresso with white chocolate and steamed milk for a silky taste." at bounding box center [386, 100] width 111 height 20
drag, startPoint x: 367, startPoint y: 99, endPoint x: 377, endPoint y: 93, distance: 11.7
click at [377, 93] on span "Espresso with white chocolate and steamed milk for a silky taste." at bounding box center [386, 100] width 111 height 20
click at [403, 101] on span "Espresso with white chocolate and steamed milk for a silky taste." at bounding box center [386, 100] width 111 height 20
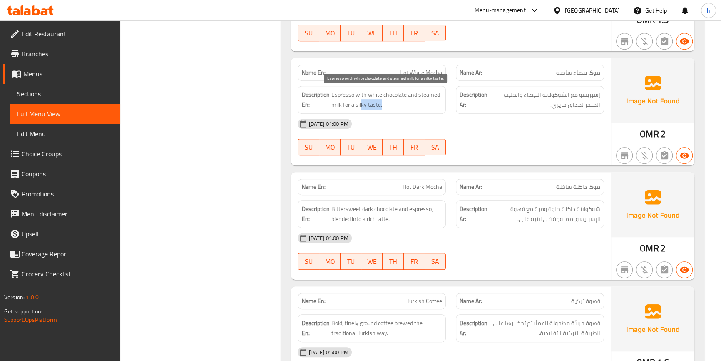
drag, startPoint x: 362, startPoint y: 100, endPoint x: 393, endPoint y: 106, distance: 32.3
click at [392, 106] on span "Espresso with white chocolate and steamed milk for a silky taste." at bounding box center [386, 100] width 111 height 20
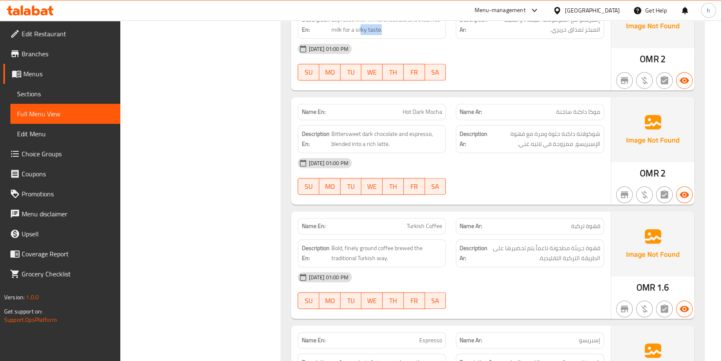
scroll to position [757, 0]
drag, startPoint x: 404, startPoint y: 110, endPoint x: 460, endPoint y: 112, distance: 55.8
click at [460, 112] on div "Name En: Hot Dark Mocha Name Ar: موكا داكنة ساخنة" at bounding box center [451, 111] width 316 height 26
drag, startPoint x: 331, startPoint y: 127, endPoint x: 373, endPoint y: 126, distance: 41.6
click at [373, 126] on div "Description En: Bittersweet dark chocolate and espresso, blended into a rich la…" at bounding box center [372, 138] width 148 height 28
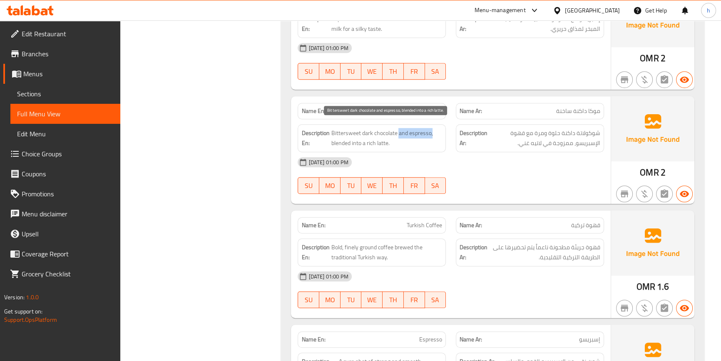
drag, startPoint x: 399, startPoint y: 125, endPoint x: 431, endPoint y: 137, distance: 34.4
click at [431, 137] on div "Description En: Bittersweet dark chocolate and espresso, blended into a rich la…" at bounding box center [372, 138] width 148 height 28
click at [426, 135] on span "Bittersweet dark chocolate and espresso, blended into a rich latte." at bounding box center [386, 138] width 111 height 20
drag, startPoint x: 402, startPoint y: 108, endPoint x: 450, endPoint y: 110, distance: 47.5
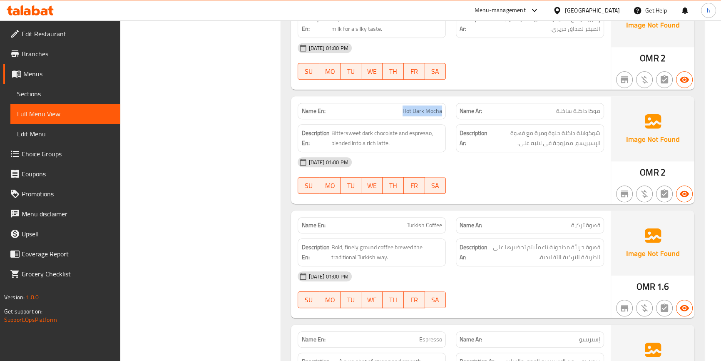
click at [450, 110] on div "Name En: Hot Dark Mocha" at bounding box center [372, 111] width 158 height 26
copy span "Hot Dark Mocha"
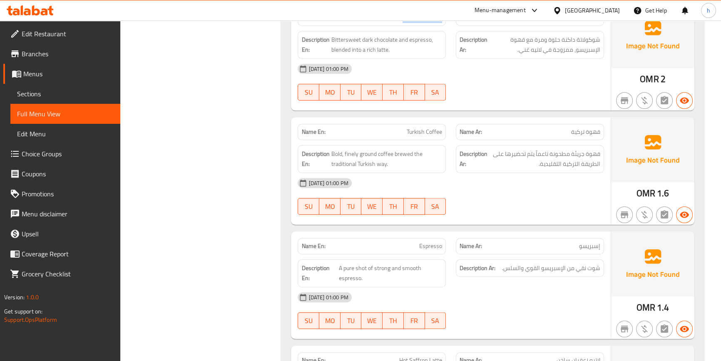
scroll to position [870, 0]
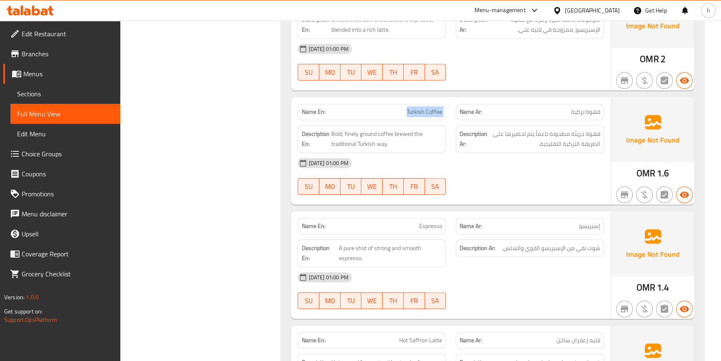
drag, startPoint x: 399, startPoint y: 114, endPoint x: 458, endPoint y: 110, distance: 58.8
click at [458, 110] on div "Name En: Turkish Coffee Name Ar: قهوة تركية" at bounding box center [451, 112] width 316 height 26
click at [331, 133] on span "Bold, finely ground coffee brewed the traditional Turkish way." at bounding box center [386, 139] width 111 height 20
click at [346, 131] on span "Bold, finely ground coffee brewed the traditional Turkish way." at bounding box center [386, 139] width 111 height 20
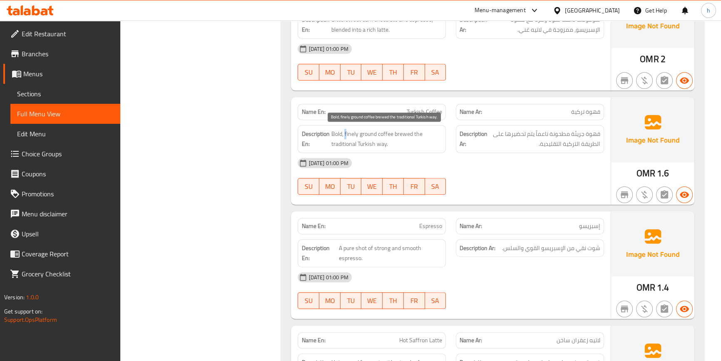
click at [346, 131] on span "Bold, finely ground coffee brewed the traditional Turkish way." at bounding box center [386, 139] width 111 height 20
drag, startPoint x: 375, startPoint y: 129, endPoint x: 429, endPoint y: 131, distance: 54.2
click at [429, 131] on span "Bold, finely ground coffee brewed the traditional Turkish way." at bounding box center [386, 139] width 111 height 20
drag, startPoint x: 338, startPoint y: 137, endPoint x: 398, endPoint y: 139, distance: 59.6
click at [396, 138] on span "Bold, finely ground coffee brewed the traditional Turkish way." at bounding box center [386, 139] width 111 height 20
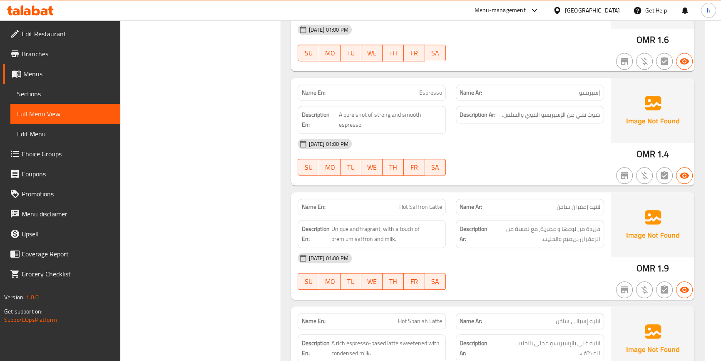
scroll to position [1022, 0]
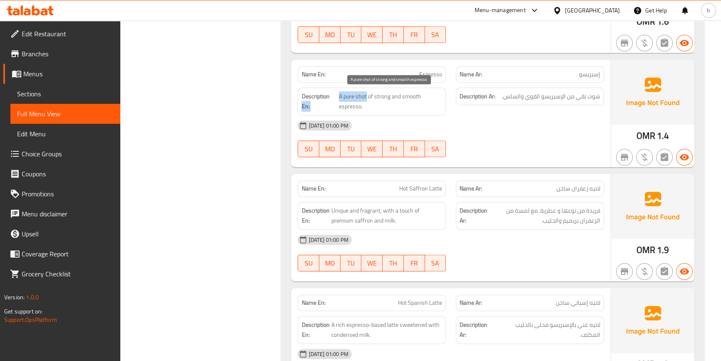
drag, startPoint x: 337, startPoint y: 96, endPoint x: 367, endPoint y: 93, distance: 29.7
click at [367, 93] on h6 "Description En: A pure shot of strong and smooth espresso." at bounding box center [371, 101] width 141 height 20
drag, startPoint x: 376, startPoint y: 95, endPoint x: 430, endPoint y: 102, distance: 54.2
click at [430, 102] on span "A pure shot of strong and smooth espresso." at bounding box center [390, 101] width 103 height 20
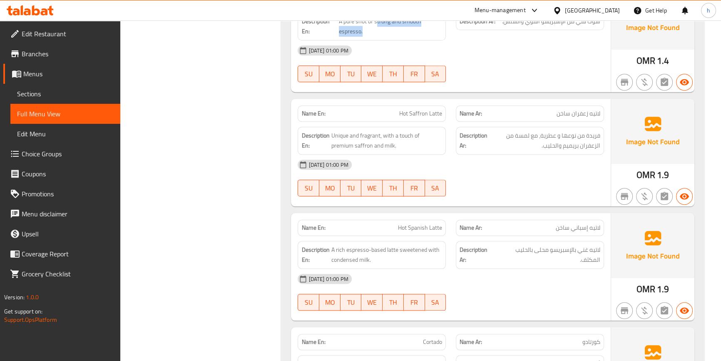
scroll to position [1098, 0]
drag, startPoint x: 366, startPoint y: 106, endPoint x: 477, endPoint y: 112, distance: 111.8
click at [477, 112] on div "Name En: Hot Saffron Latte Name Ar: لاتيه زعفران ساخن" at bounding box center [451, 113] width 316 height 26
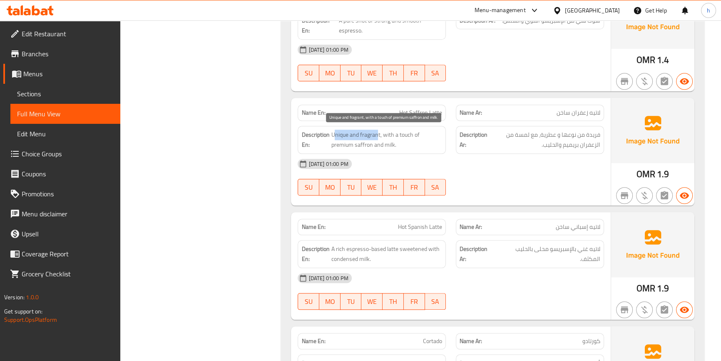
drag, startPoint x: 377, startPoint y: 132, endPoint x: 335, endPoint y: 129, distance: 42.2
click at [335, 129] on span "Unique and fragrant, with a touch of premium saffron and milk." at bounding box center [386, 139] width 111 height 20
click at [404, 113] on span "Hot Saffron Latte" at bounding box center [420, 112] width 43 height 9
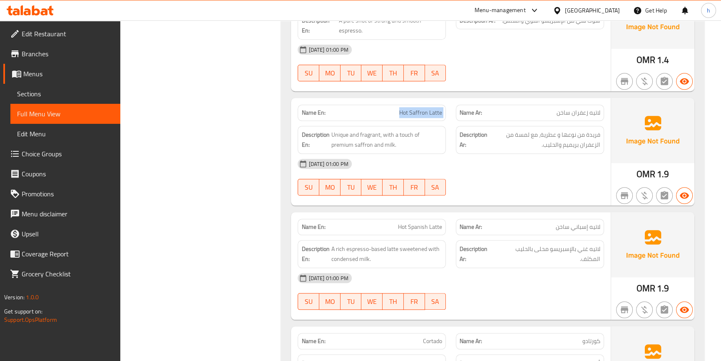
copy span "Hot Saffron Latte"
drag, startPoint x: 351, startPoint y: 134, endPoint x: 372, endPoint y: 134, distance: 20.4
click at [372, 134] on span "Unique and fragrant, with a touch of premium saffron and milk." at bounding box center [386, 139] width 111 height 20
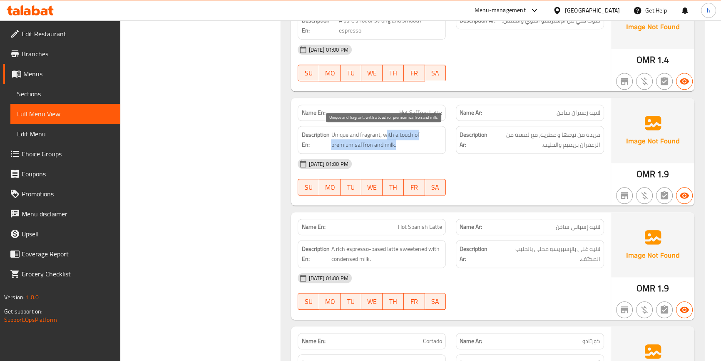
drag, startPoint x: 386, startPoint y: 134, endPoint x: 400, endPoint y: 146, distance: 18.0
click at [400, 146] on span "Unique and fragrant, with a touch of premium saffron and milk." at bounding box center [386, 139] width 111 height 20
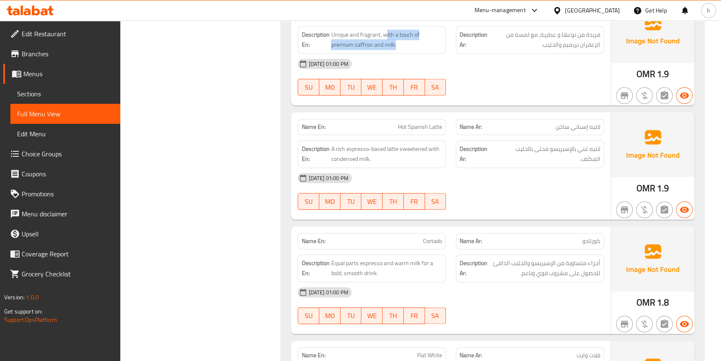
scroll to position [1211, 0]
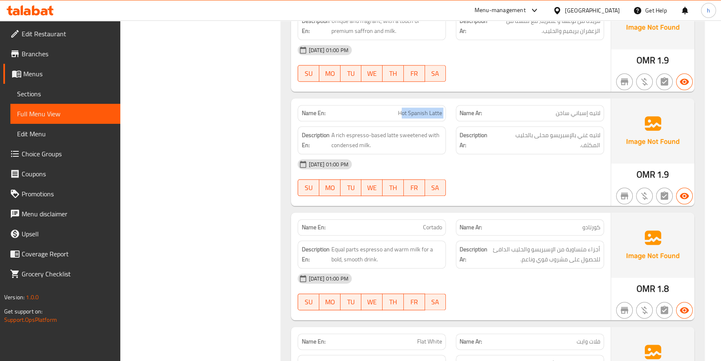
drag, startPoint x: 403, startPoint y: 109, endPoint x: 453, endPoint y: 106, distance: 49.2
click at [453, 106] on div "Name En: Hot Spanish Latte Name Ar: لاتيه إسباني ساخن" at bounding box center [451, 113] width 316 height 26
drag, startPoint x: 401, startPoint y: 134, endPoint x: 331, endPoint y: 133, distance: 69.5
click at [331, 133] on span "A rich espresso-based latte sweetened with condensed milk." at bounding box center [386, 140] width 111 height 20
drag, startPoint x: 417, startPoint y: 134, endPoint x: 426, endPoint y: 151, distance: 19.2
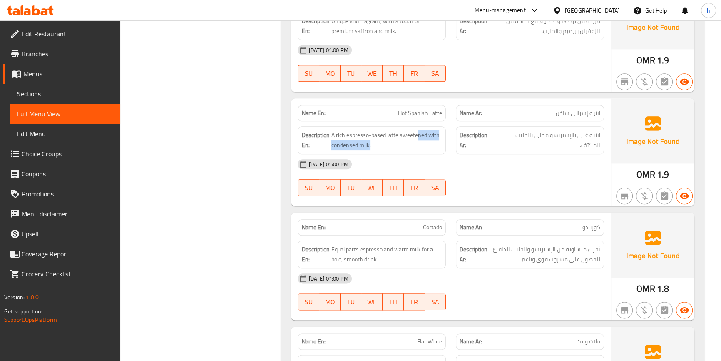
click at [426, 151] on div "Description En: A rich espresso-based latte sweetened with condensed milk." at bounding box center [372, 140] width 148 height 28
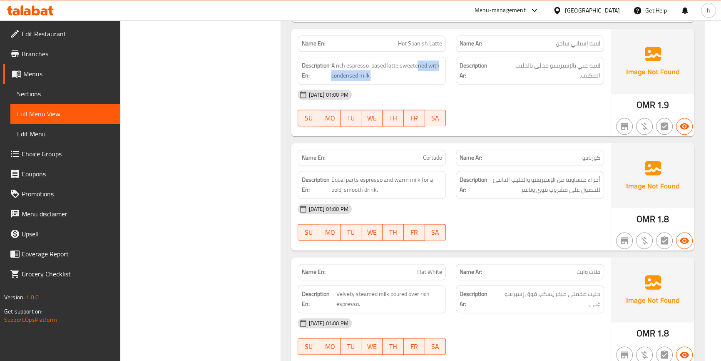
scroll to position [1287, 0]
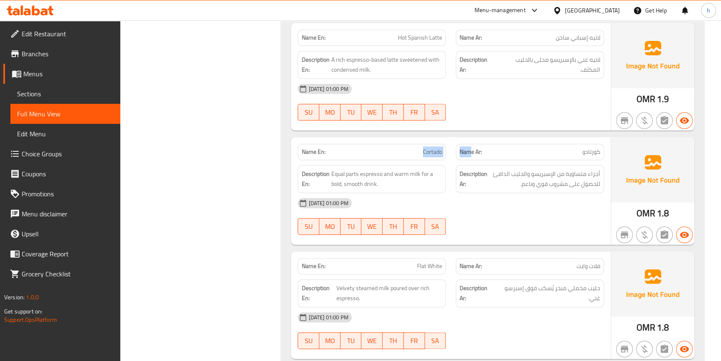
drag, startPoint x: 420, startPoint y: 150, endPoint x: 470, endPoint y: 151, distance: 50.4
click at [470, 151] on div "Name En: Cortado Name Ar: كورتادو" at bounding box center [451, 152] width 316 height 26
drag, startPoint x: 362, startPoint y: 169, endPoint x: 332, endPoint y: 167, distance: 30.1
click at [332, 169] on span "Equal parts espresso and warm milk for a bold, smooth drink." at bounding box center [386, 179] width 111 height 20
drag, startPoint x: 376, startPoint y: 168, endPoint x: 332, endPoint y: 163, distance: 43.6
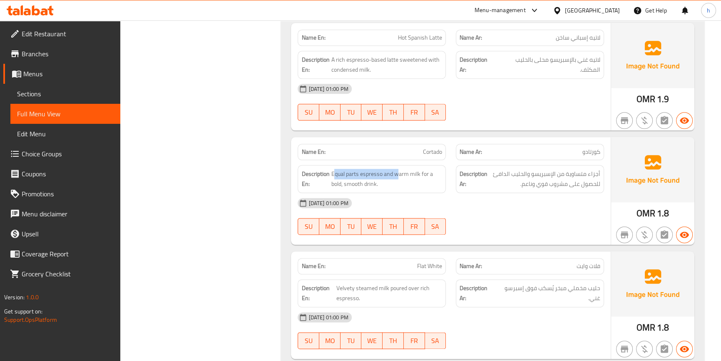
click at [332, 165] on div "Description En: Equal parts espresso and warm milk for a bold, smooth drink." at bounding box center [372, 179] width 148 height 28
click at [411, 169] on span "Equal parts espresso and warm milk for a bold, smooth drink." at bounding box center [386, 179] width 111 height 20
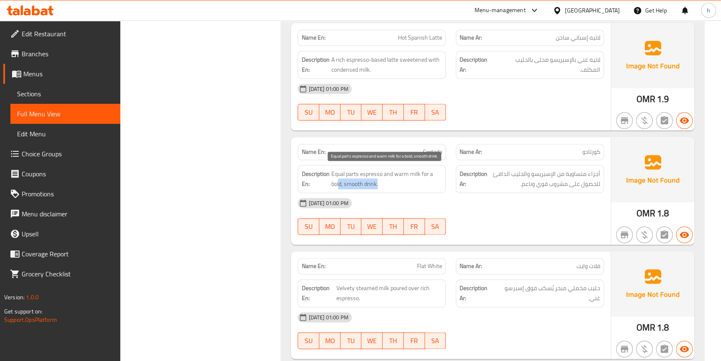
drag, startPoint x: 338, startPoint y: 181, endPoint x: 385, endPoint y: 181, distance: 46.2
click at [385, 181] on span "Equal parts espresso and warm milk for a bold, smooth drink." at bounding box center [386, 179] width 111 height 20
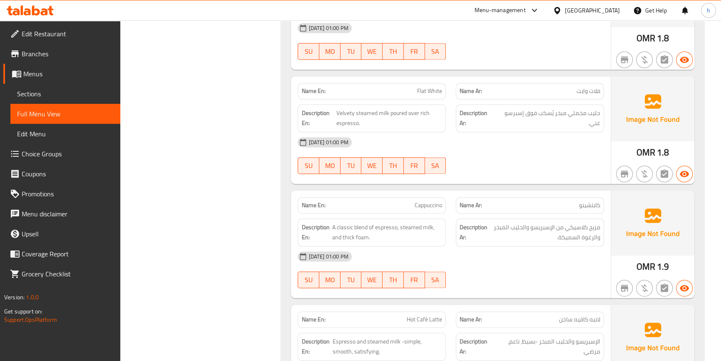
scroll to position [1476, 0]
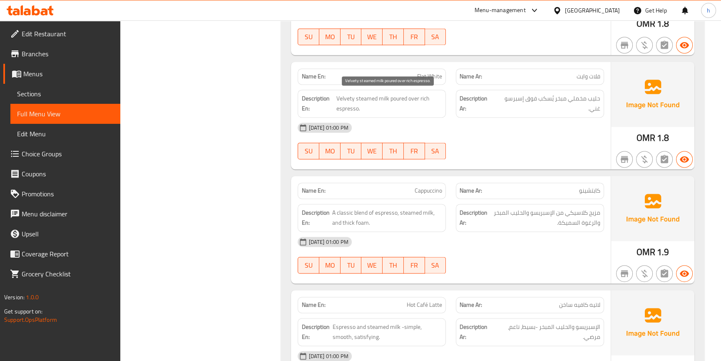
click at [346, 100] on span "Velvety steamed milk poured over rich espresso." at bounding box center [389, 103] width 106 height 20
drag, startPoint x: 393, startPoint y: 87, endPoint x: 356, endPoint y: 83, distance: 37.7
click at [356, 85] on div "Description En: Velvety steamed milk poured over rich espresso." at bounding box center [372, 104] width 158 height 38
click at [362, 90] on div "Description En: Velvety steamed milk poured over rich espresso." at bounding box center [372, 104] width 148 height 28
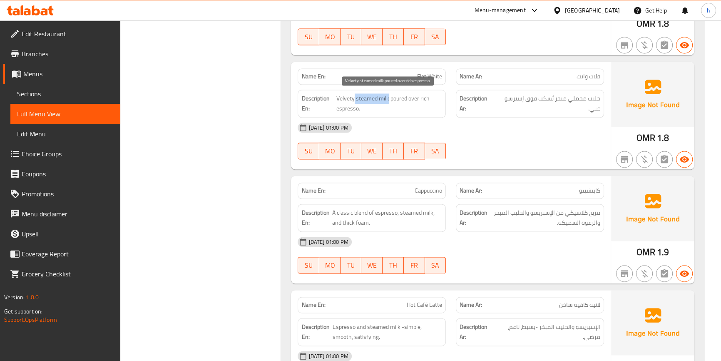
drag, startPoint x: 387, startPoint y: 95, endPoint x: 353, endPoint y: 92, distance: 34.3
click at [353, 93] on span "Velvety steamed milk poured over rich espresso." at bounding box center [389, 103] width 106 height 20
click at [382, 100] on span "Velvety steamed milk poured over rich espresso." at bounding box center [389, 103] width 106 height 20
click at [349, 98] on span "Velvety steamed milk poured over rich espresso." at bounding box center [389, 103] width 106 height 20
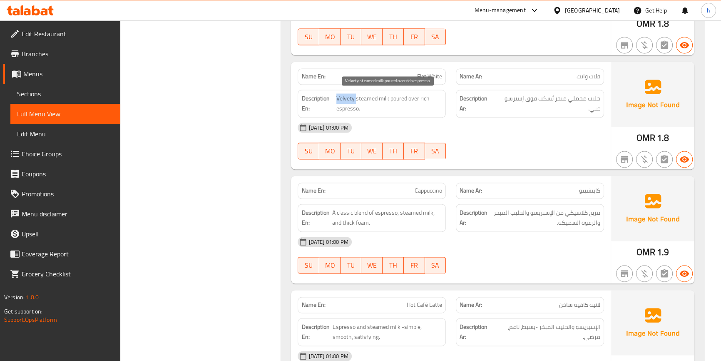
click at [349, 98] on span "Velvety steamed milk poured over rich espresso." at bounding box center [389, 103] width 106 height 20
click at [368, 96] on span "Velvety steamed milk poured over rich espresso." at bounding box center [389, 103] width 106 height 20
drag, startPoint x: 393, startPoint y: 98, endPoint x: 425, endPoint y: 115, distance: 35.8
click at [425, 115] on div "Name En: Flat White Name Ar: فلات وايت Description En: Velvety steamed milk pou…" at bounding box center [450, 115] width 319 height 107
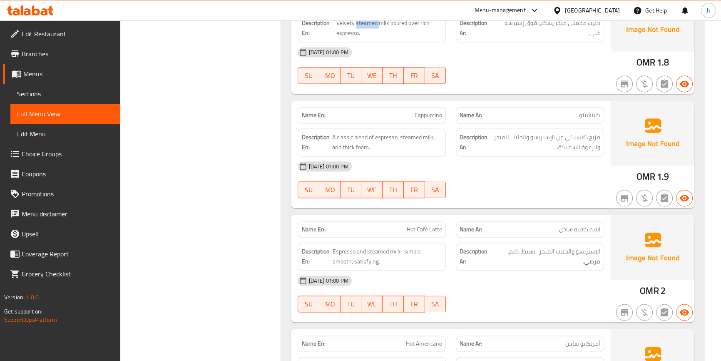
scroll to position [1552, 0]
drag, startPoint x: 371, startPoint y: 134, endPoint x: 333, endPoint y: 134, distance: 37.9
click at [333, 134] on span "A classic blend of espresso, steamed milk, and thick foam." at bounding box center [387, 142] width 110 height 20
drag, startPoint x: 381, startPoint y: 132, endPoint x: 393, endPoint y: 133, distance: 12.1
click at [393, 133] on span "A classic blend of espresso, steamed milk, and thick foam." at bounding box center [387, 142] width 110 height 20
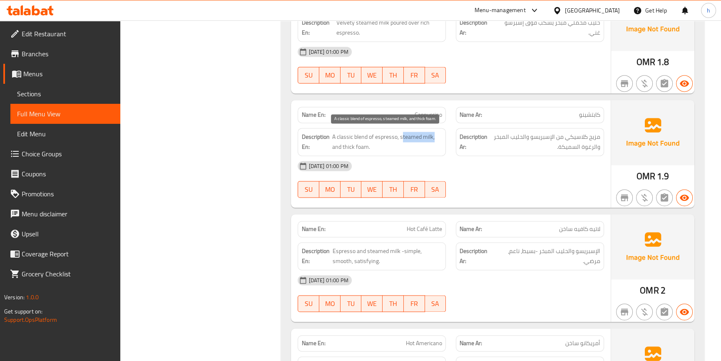
drag, startPoint x: 402, startPoint y: 138, endPoint x: 441, endPoint y: 136, distance: 38.8
click at [441, 136] on span "A classic blend of espresso, steamed milk, and thick foam." at bounding box center [387, 142] width 110 height 20
drag, startPoint x: 339, startPoint y: 144, endPoint x: 368, endPoint y: 154, distance: 30.7
click at [366, 148] on span "A classic blend of espresso, steamed milk, and thick foam." at bounding box center [387, 142] width 110 height 20
drag, startPoint x: 384, startPoint y: 229, endPoint x: 458, endPoint y: 224, distance: 74.3
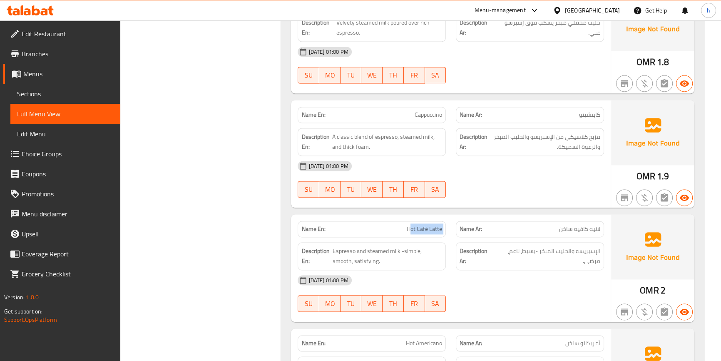
click at [458, 224] on div "Name En: Hot Café Latte Name Ar: لاتيه كافيه ساخن" at bounding box center [451, 229] width 316 height 26
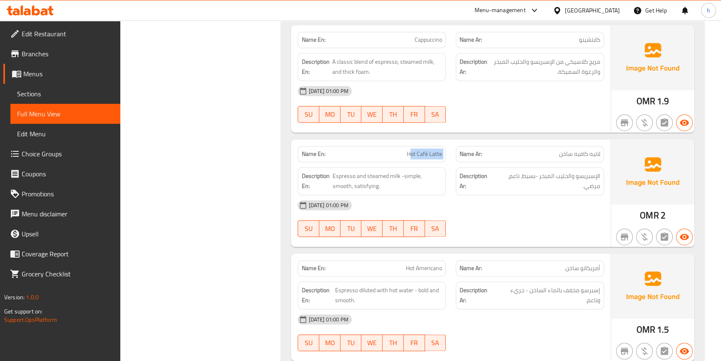
scroll to position [1628, 0]
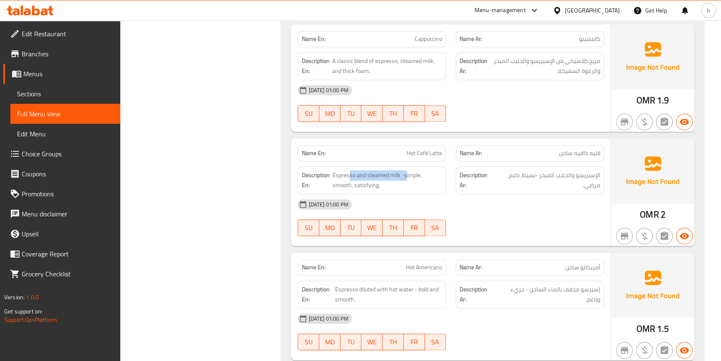
drag, startPoint x: 350, startPoint y: 174, endPoint x: 406, endPoint y: 165, distance: 56.6
click at [406, 166] on div "Description En: Espresso and steamed milk -simple, smooth, satisfying." at bounding box center [372, 180] width 148 height 28
click at [356, 173] on span "Espresso and steamed milk -simple, smooth, satisfying." at bounding box center [388, 180] width 110 height 20
drag, startPoint x: 337, startPoint y: 174, endPoint x: 346, endPoint y: 175, distance: 8.8
click at [346, 175] on span "Espresso and steamed milk -simple, smooth, satisfying." at bounding box center [388, 180] width 110 height 20
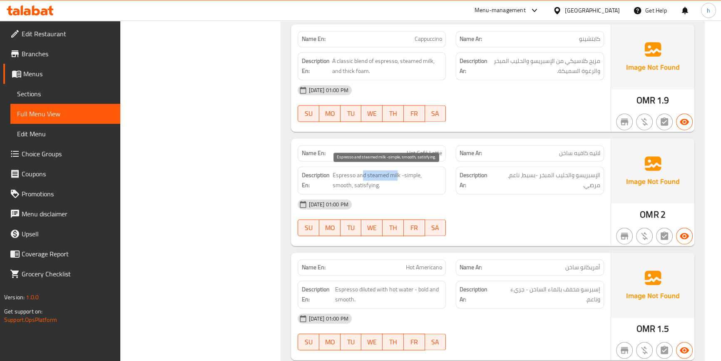
drag, startPoint x: 363, startPoint y: 172, endPoint x: 397, endPoint y: 172, distance: 33.3
click at [397, 172] on span "Espresso and steamed milk -simple, smooth, satisfying." at bounding box center [388, 180] width 110 height 20
drag, startPoint x: 407, startPoint y: 171, endPoint x: 415, endPoint y: 173, distance: 8.6
click at [416, 171] on span "Espresso and steamed milk -simple, smooth, satisfying." at bounding box center [388, 180] width 110 height 20
drag, startPoint x: 342, startPoint y: 187, endPoint x: 351, endPoint y: 189, distance: 8.9
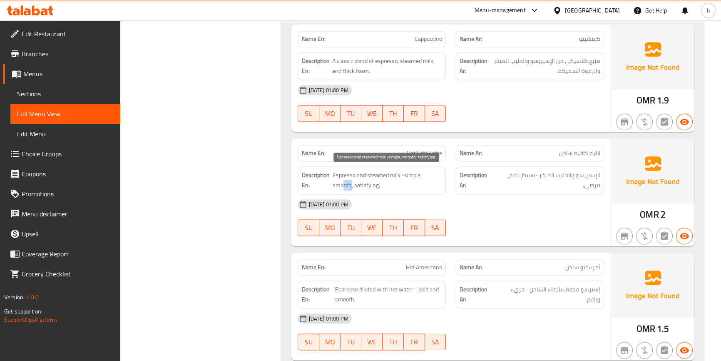
click at [351, 189] on div "Description En: Espresso and steamed milk -simple, smooth, satisfying." at bounding box center [372, 180] width 148 height 28
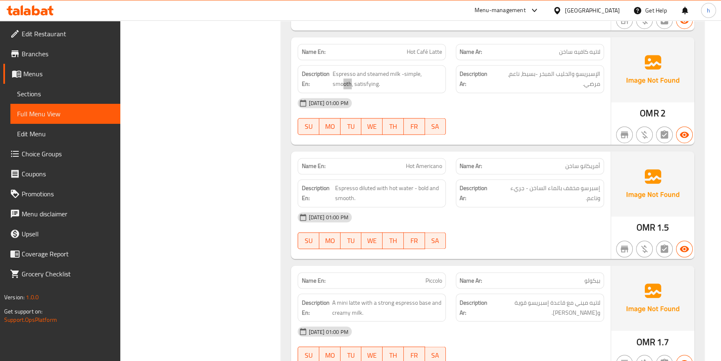
scroll to position [1741, 0]
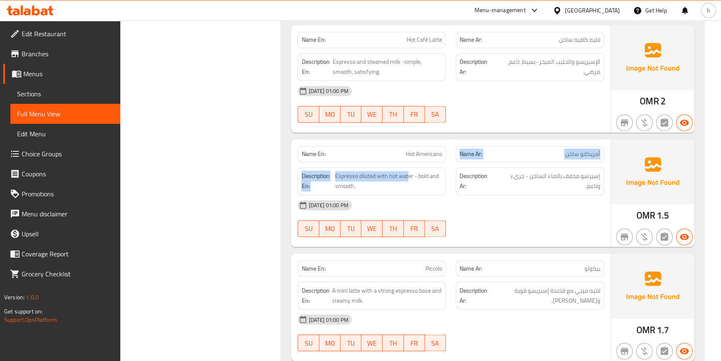
drag, startPoint x: 408, startPoint y: 159, endPoint x: 455, endPoint y: 154, distance: 47.7
click at [455, 154] on div "Name En: Hot Americano Name Ar: أمريكانو ساخن Description En: Espresso diluted …" at bounding box center [450, 192] width 319 height 107
click at [426, 150] on span "Hot Americano" at bounding box center [424, 153] width 36 height 9
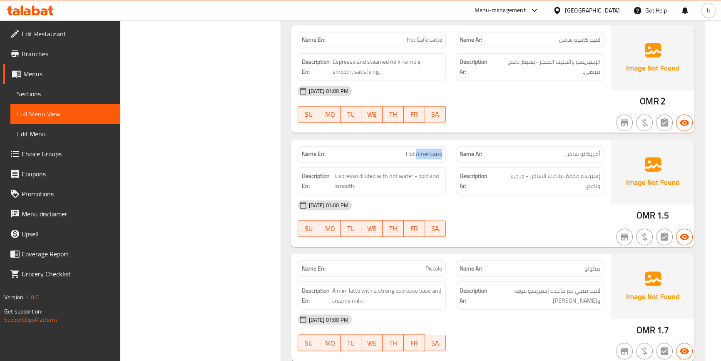
click at [426, 150] on span "Hot Americano" at bounding box center [424, 153] width 36 height 9
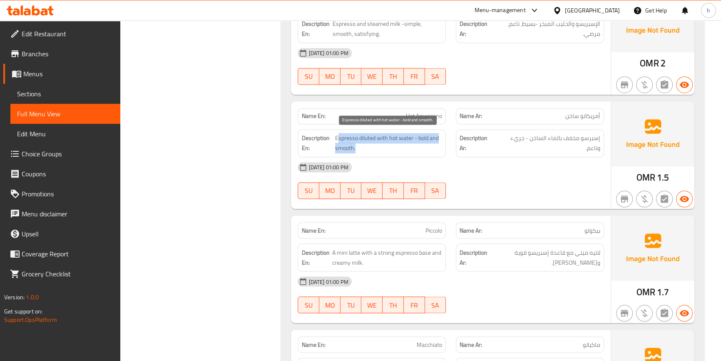
drag, startPoint x: 337, startPoint y: 133, endPoint x: 435, endPoint y: 145, distance: 99.0
click at [435, 145] on span "Espresso diluted with hot water - bold and smooth." at bounding box center [388, 143] width 107 height 20
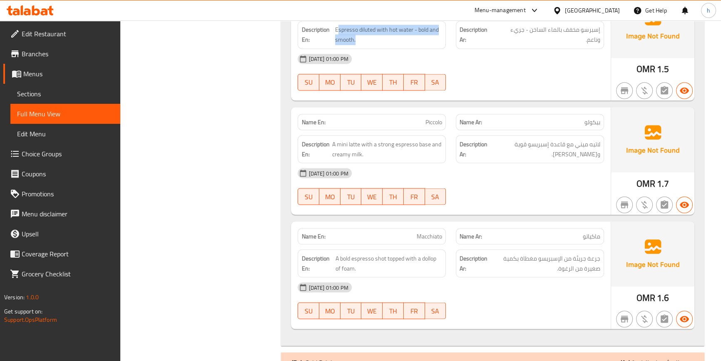
scroll to position [1874, 0]
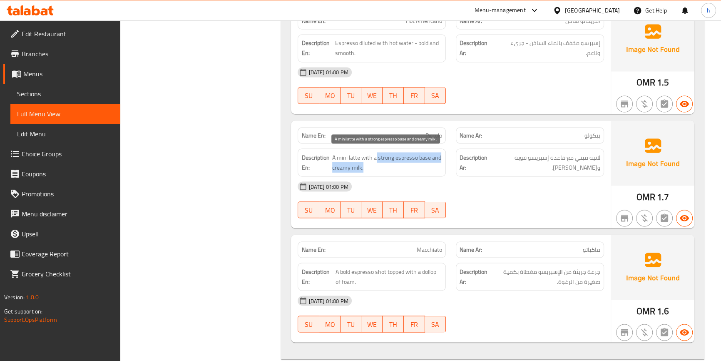
drag, startPoint x: 376, startPoint y: 154, endPoint x: 435, endPoint y: 161, distance: 59.1
click at [435, 161] on span "A mini latte with a strong espresso base and creamy milk." at bounding box center [387, 162] width 110 height 20
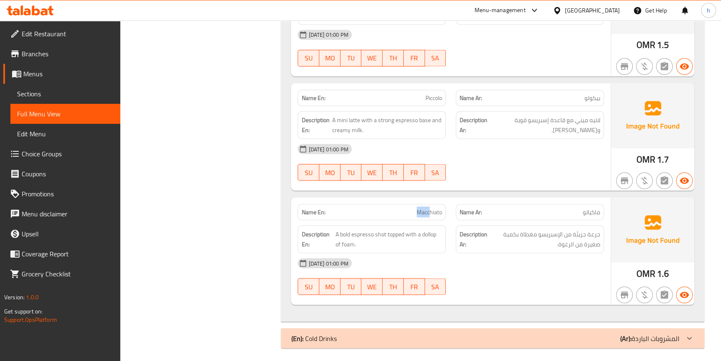
drag, startPoint x: 391, startPoint y: 209, endPoint x: 429, endPoint y: 208, distance: 37.9
click at [429, 208] on p "Name En: Macchiato" at bounding box center [371, 211] width 141 height 9
drag, startPoint x: 336, startPoint y: 229, endPoint x: 395, endPoint y: 229, distance: 58.3
click at [395, 229] on span "A bold espresso shot topped with a dollop of foam." at bounding box center [389, 239] width 107 height 20
click at [433, 220] on div "Description En: A bold espresso shot topped with a dollop of foam." at bounding box center [372, 239] width 158 height 38
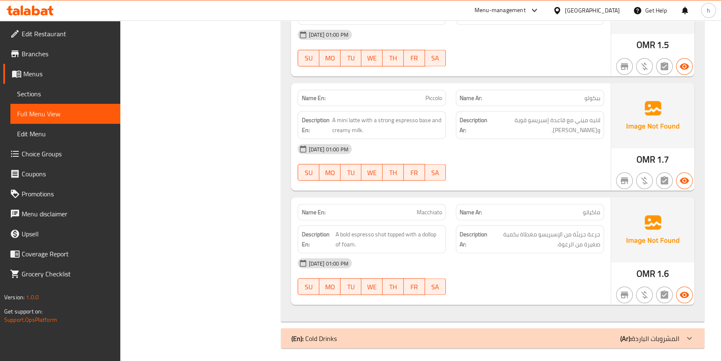
click at [433, 210] on span "Macchiato" at bounding box center [429, 211] width 25 height 9
copy span "Macchiato"
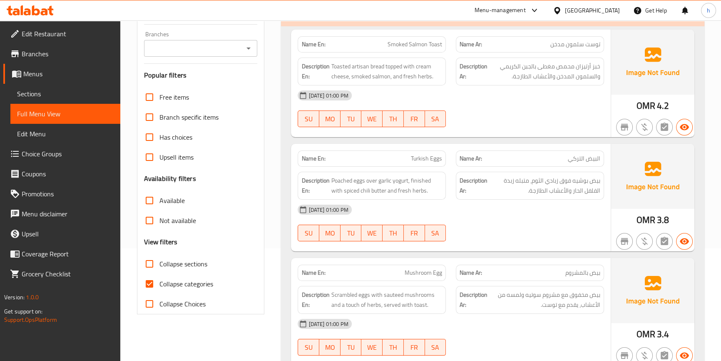
scroll to position [158, 0]
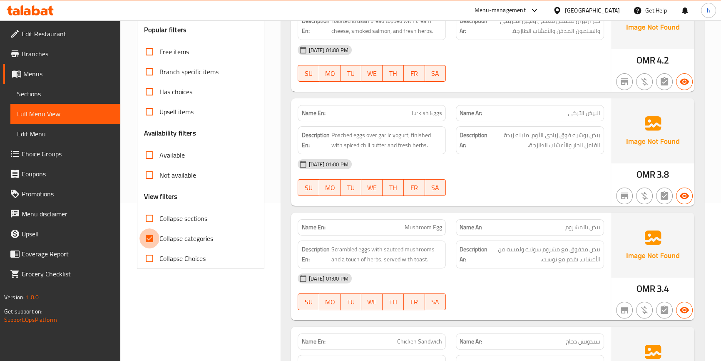
click at [152, 236] on input "Collapse categories" at bounding box center [149, 238] width 20 height 20
checkbox input "false"
click at [66, 93] on span "Sections" at bounding box center [65, 94] width 97 height 10
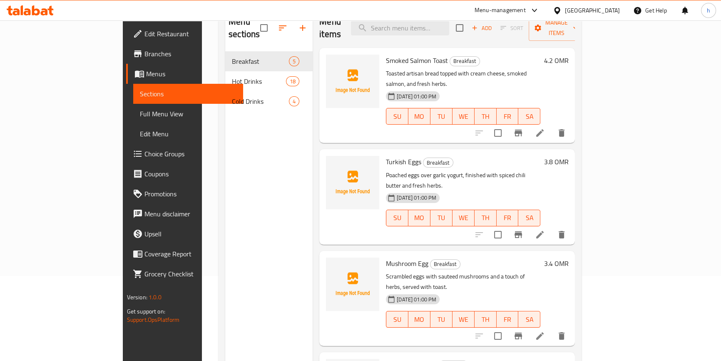
scroll to position [41, 0]
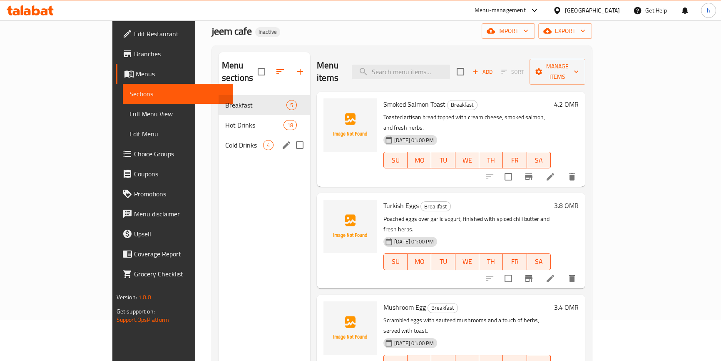
click at [291, 136] on input "Menu sections" at bounding box center [299, 144] width 17 height 17
checkbox input "true"
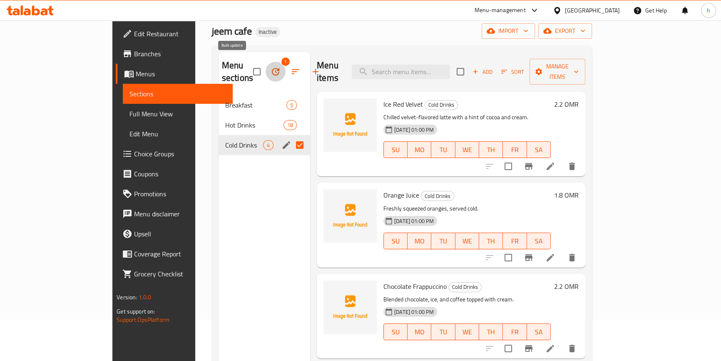
click at [266, 62] on button "button" at bounding box center [276, 72] width 20 height 20
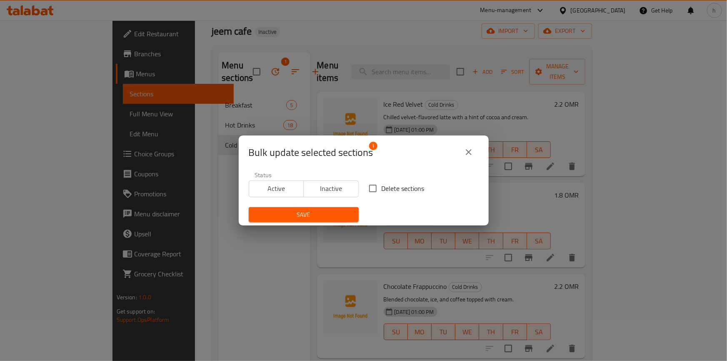
click at [375, 194] on input "Delete sections" at bounding box center [372, 187] width 17 height 17
checkbox input "true"
click at [336, 212] on span "Save" at bounding box center [303, 214] width 97 height 10
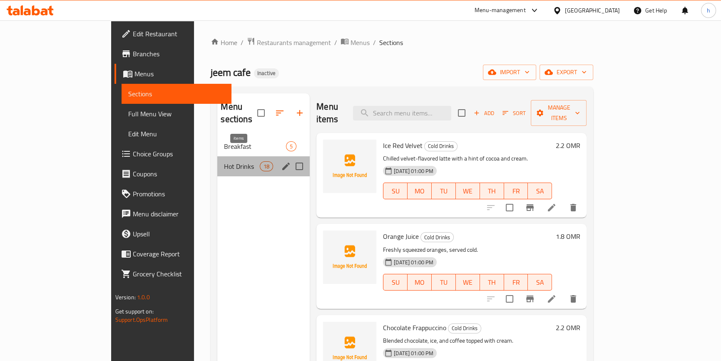
click at [260, 162] on span "18" at bounding box center [266, 166] width 12 height 8
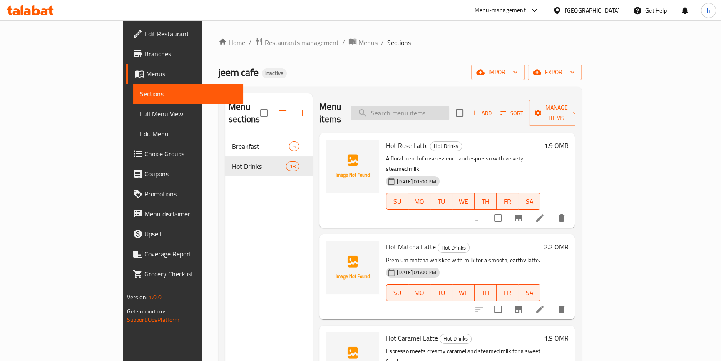
click at [449, 107] on input "search" at bounding box center [400, 113] width 98 height 15
paste input "Hot Dark Mocha"
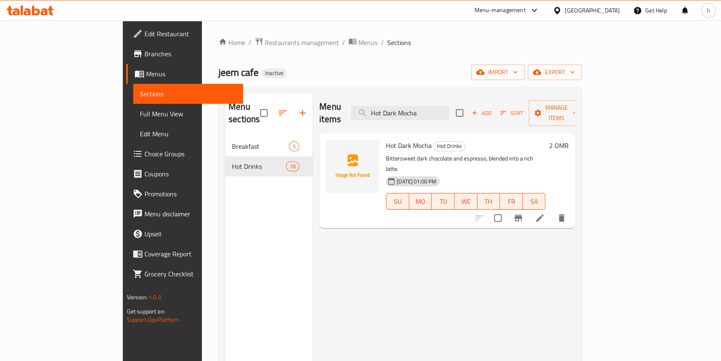
type input "Hot Dark Mocha"
click at [552, 210] on li at bounding box center [539, 217] width 23 height 15
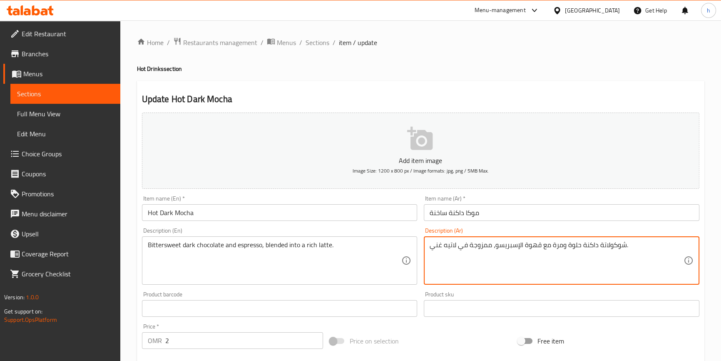
click at [534, 245] on textarea "شوكولاتة داكنة حلوة ومرة مع قهوة الإسبريسو، ممزوجة في لاتيه غني." at bounding box center [557, 261] width 254 height 40
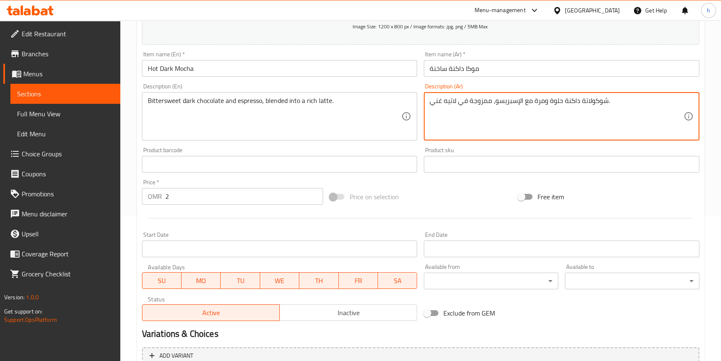
scroll to position [227, 0]
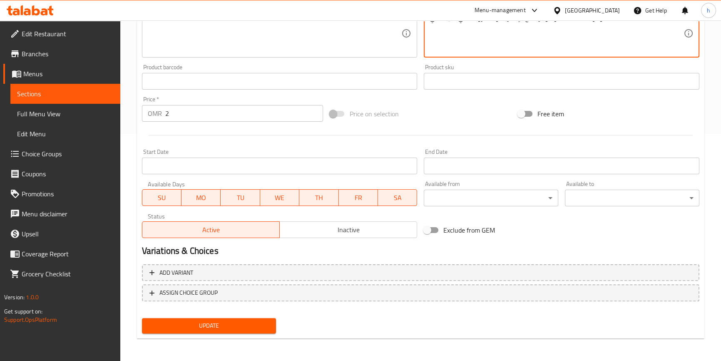
type textarea "شوكولاتة داكنة حلوة ومرة مع الإسبريسو، ممزوجة في لاتيه غني."
click at [256, 324] on span "Update" at bounding box center [209, 325] width 121 height 10
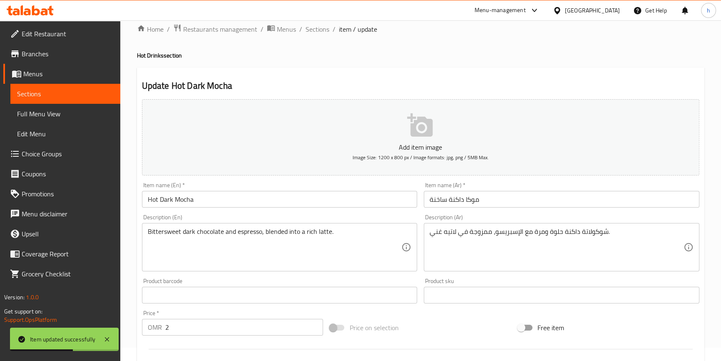
scroll to position [0, 0]
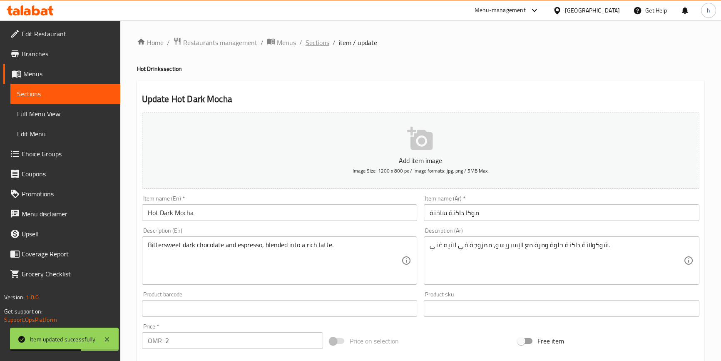
click at [317, 40] on span "Sections" at bounding box center [318, 42] width 24 height 10
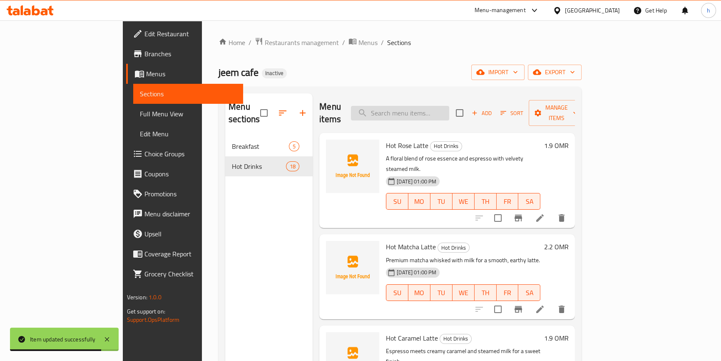
click at [449, 110] on input "search" at bounding box center [400, 113] width 98 height 15
paste input "Hot Saffron Latte"
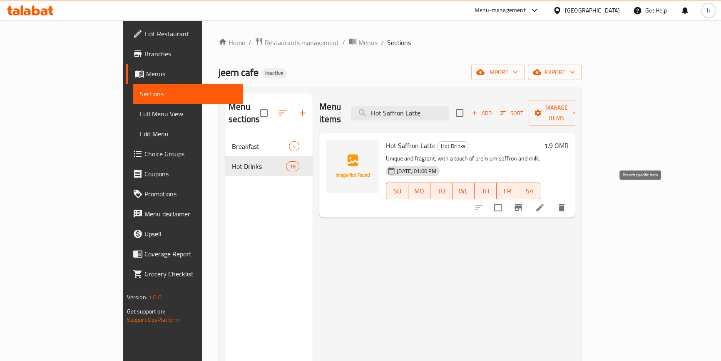
type input "Hot Saffron Latte"
click at [552, 200] on li at bounding box center [539, 207] width 23 height 15
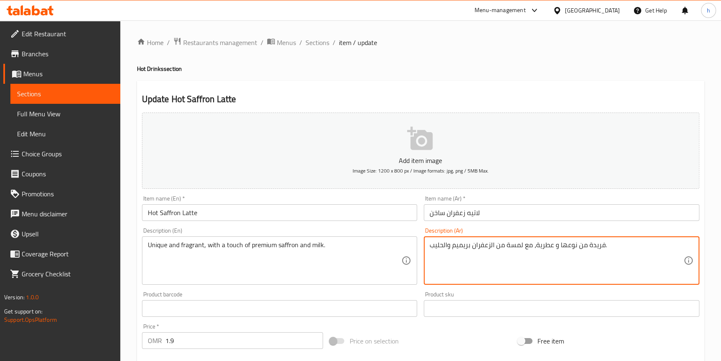
drag, startPoint x: 587, startPoint y: 245, endPoint x: 562, endPoint y: 245, distance: 25.0
click at [563, 244] on textarea "فريدة من نوعها و عطرية، مع لمسة من الزعفران بريميم والحليب." at bounding box center [557, 261] width 254 height 40
drag, startPoint x: 585, startPoint y: 244, endPoint x: 560, endPoint y: 238, distance: 26.3
click at [560, 238] on div "فريدة من نوعها و عطرية، مع لمسة من الزعفران بريميم والحليب. Description (Ar)" at bounding box center [562, 260] width 276 height 48
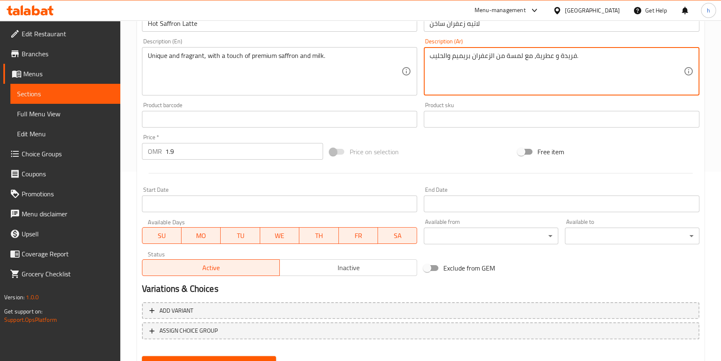
scroll to position [227, 0]
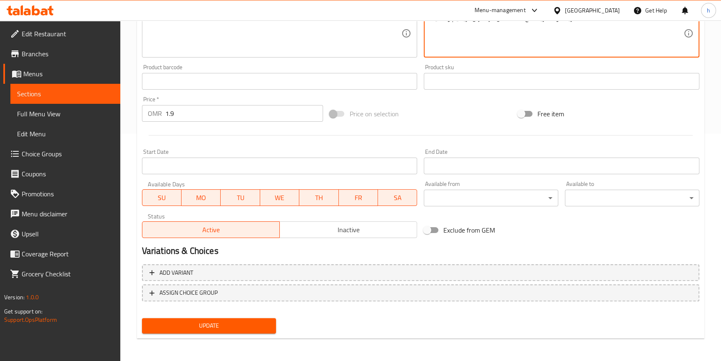
type textarea "فريدة و عطرية، مع لمسة من الزعفران بريميم والحليب."
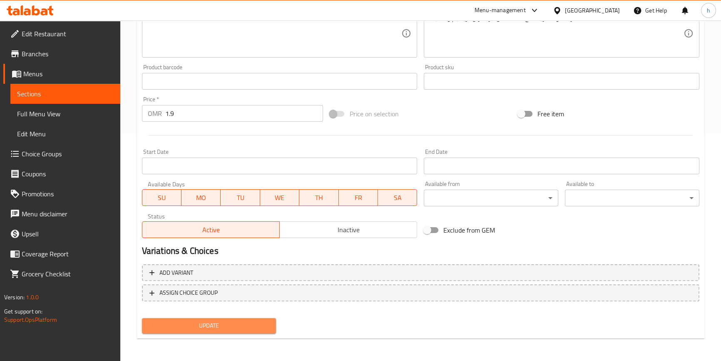
click at [233, 330] on button "Update" at bounding box center [209, 325] width 134 height 15
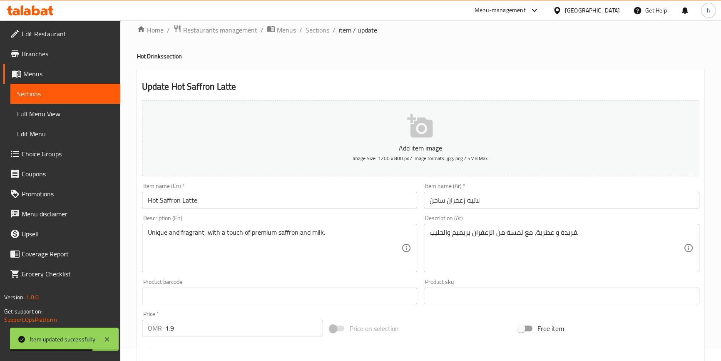
scroll to position [0, 0]
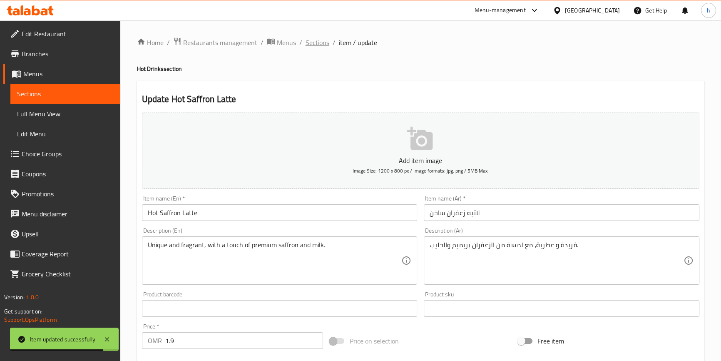
click at [326, 37] on span "Sections" at bounding box center [318, 42] width 24 height 10
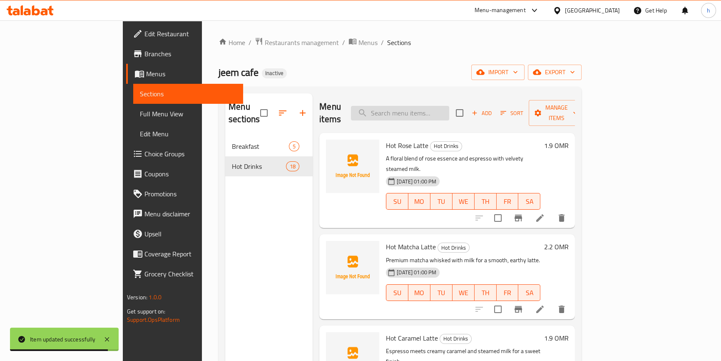
click at [433, 107] on input "search" at bounding box center [400, 113] width 98 height 15
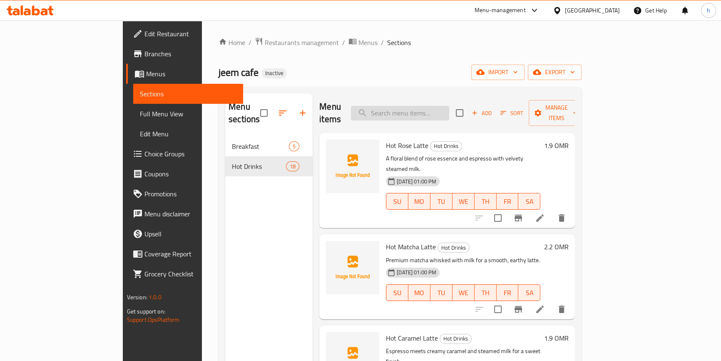
paste input "Macchiato"
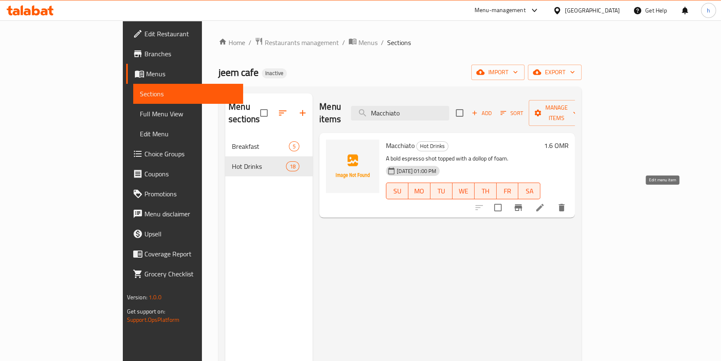
type input "Macchiato"
click at [544, 204] on icon at bounding box center [539, 207] width 7 height 7
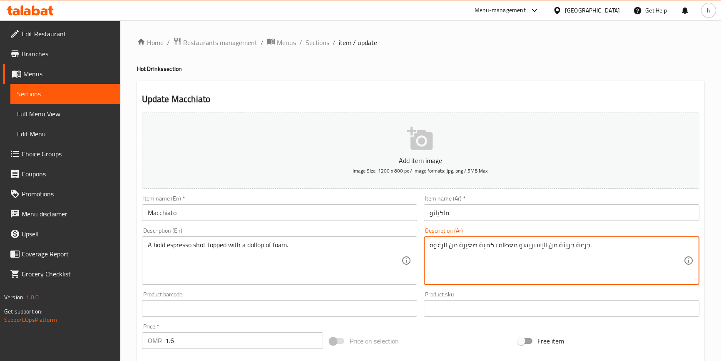
click at [584, 246] on textarea "جرعة جريئة من الإسبريسو مغطاة بكمية صغيرة من الرغوة." at bounding box center [557, 261] width 254 height 40
click at [562, 243] on textarea "شوت جريئة من الإسبريسو مغطاة بكمية صغيرة من الرغوة." at bounding box center [557, 261] width 254 height 40
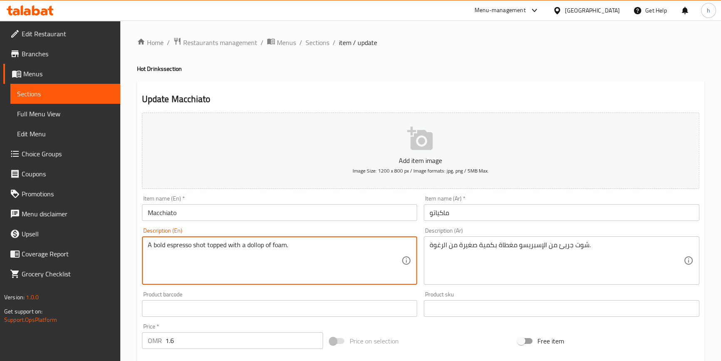
click at [257, 244] on textarea "A bold espresso shot topped with a dollop of foam." at bounding box center [275, 261] width 254 height 40
drag, startPoint x: 257, startPoint y: 244, endPoint x: 465, endPoint y: 244, distance: 207.8
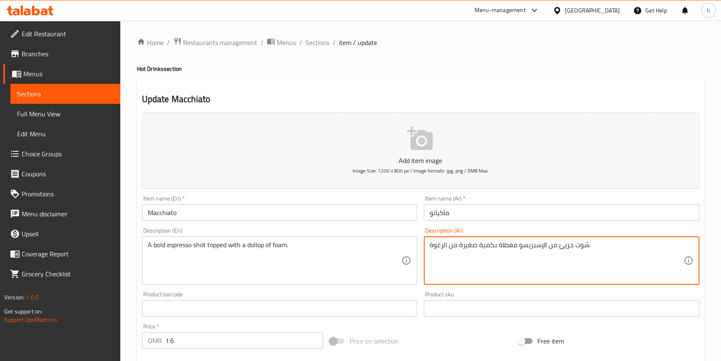
drag, startPoint x: 495, startPoint y: 244, endPoint x: 460, endPoint y: 240, distance: 36.1
click at [460, 240] on div "شوت جريئ من الإسبريسو مغطاة بكمية صغيرة من الرغوة. Description (Ar)" at bounding box center [562, 260] width 276 height 48
click at [478, 242] on textarea "شوت جريئ من الإسبريسو مغطاة بكمية صغيرة من الرغوة." at bounding box center [557, 261] width 254 height 40
click at [498, 241] on textarea "شوت جريئ من الإسبريسو مغطاة بكمية صغيرة من الرغوة." at bounding box center [557, 261] width 254 height 40
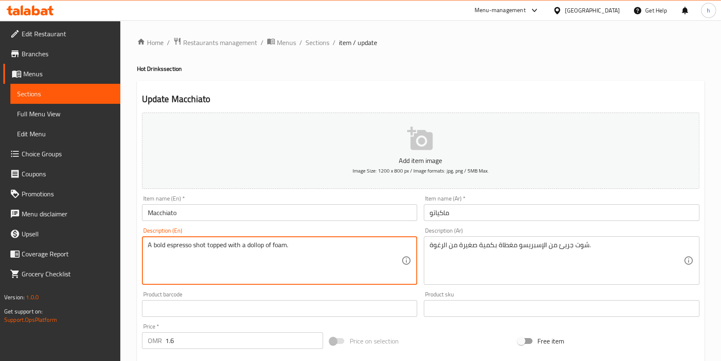
click at [261, 241] on textarea "A bold espresso shot topped with a dollop of foam." at bounding box center [275, 261] width 254 height 40
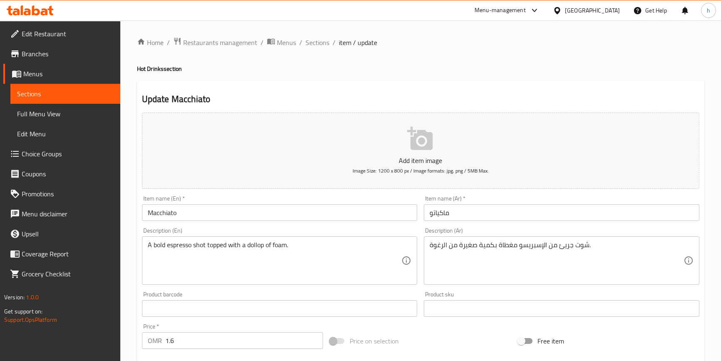
click at [251, 242] on textarea "A bold espresso shot topped with a dollop of foam." at bounding box center [275, 261] width 254 height 40
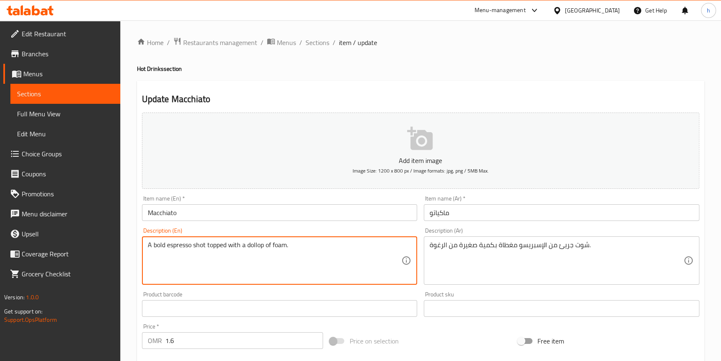
click at [251, 242] on textarea "A bold espresso shot topped with a dollop of foam." at bounding box center [275, 261] width 254 height 40
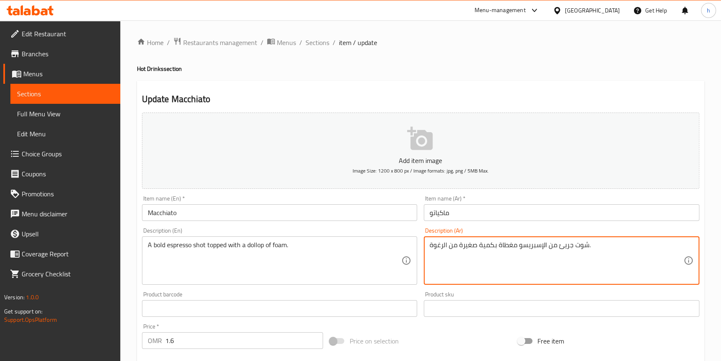
drag, startPoint x: 493, startPoint y: 244, endPoint x: 460, endPoint y: 238, distance: 34.0
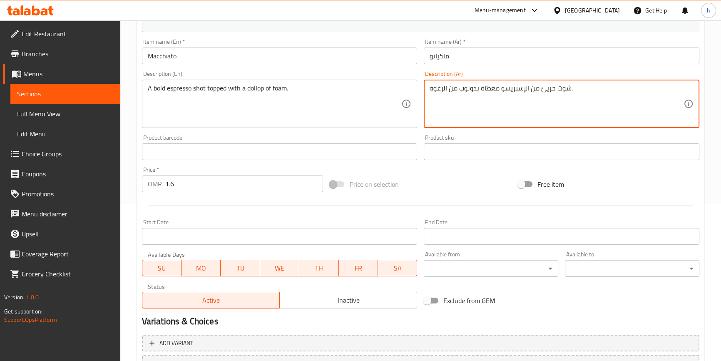
scroll to position [227, 0]
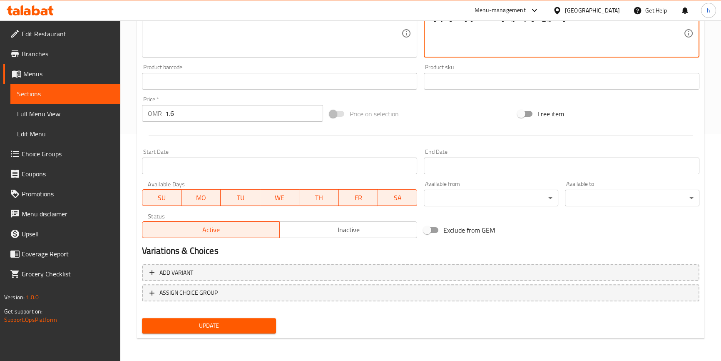
type textarea "شوت جريئ من الإسبريسو مغطاة بدولوب من الرغوة."
click at [258, 325] on span "Update" at bounding box center [209, 325] width 121 height 10
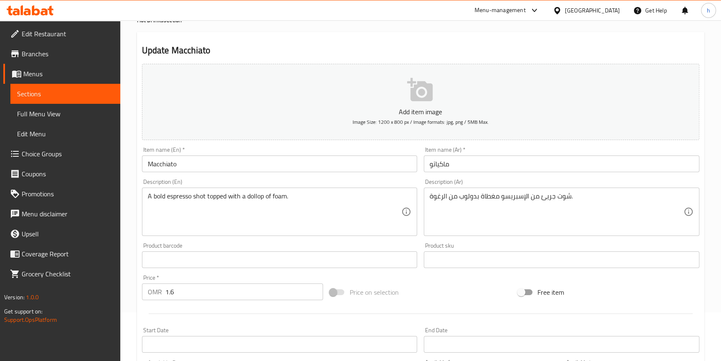
scroll to position [0, 0]
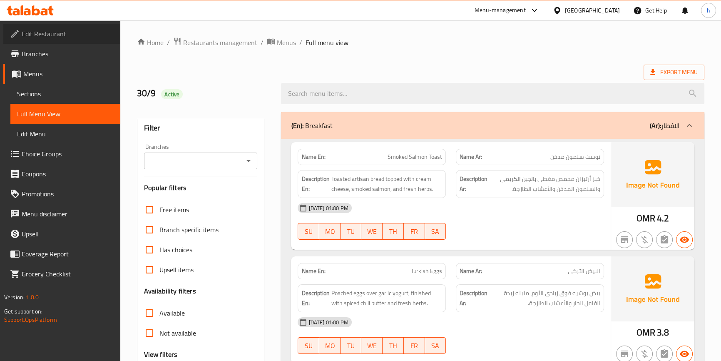
click at [46, 35] on span "Edit Restaurant" at bounding box center [68, 34] width 92 height 10
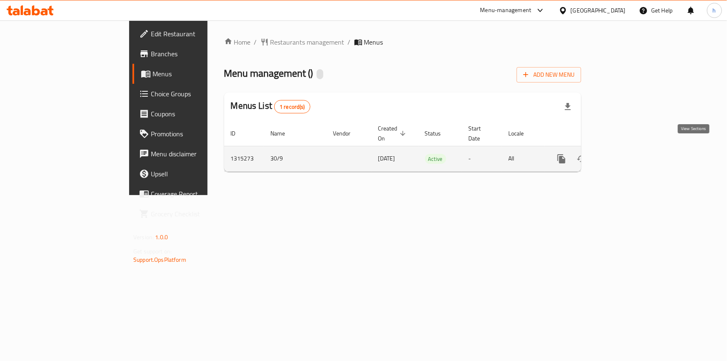
click at [626, 154] on icon "enhanced table" at bounding box center [621, 159] width 10 height 10
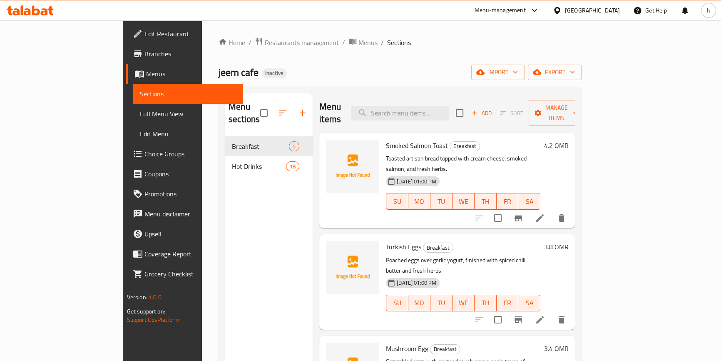
click at [140, 110] on span "Full Menu View" at bounding box center [188, 114] width 97 height 10
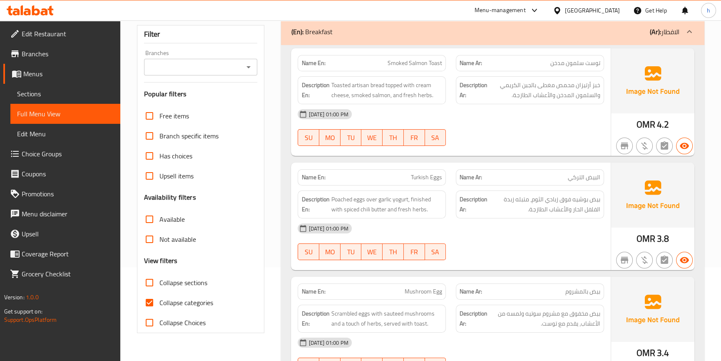
scroll to position [113, 0]
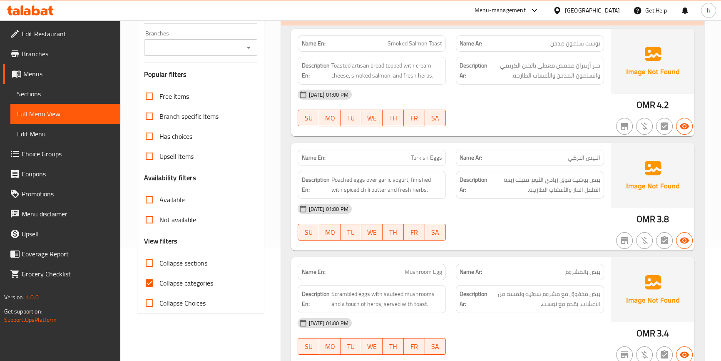
click at [149, 286] on input "Collapse categories" at bounding box center [149, 283] width 20 height 20
checkbox input "false"
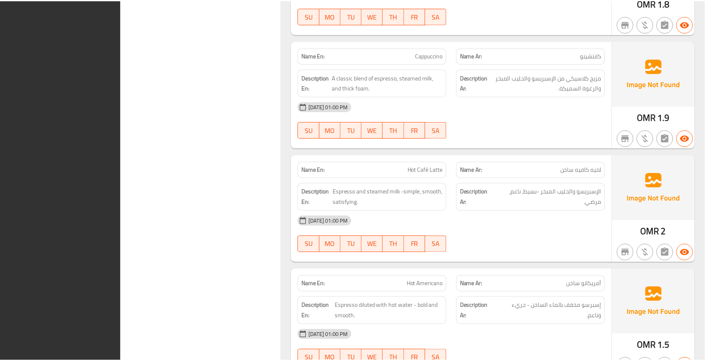
scroll to position [2474, 0]
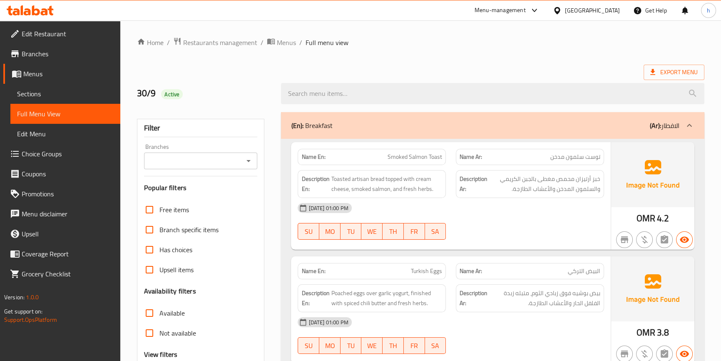
scroll to position [80, 0]
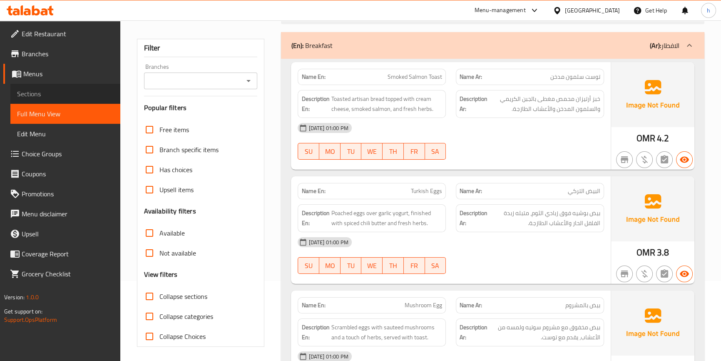
click at [48, 91] on span "Sections" at bounding box center [65, 94] width 97 height 10
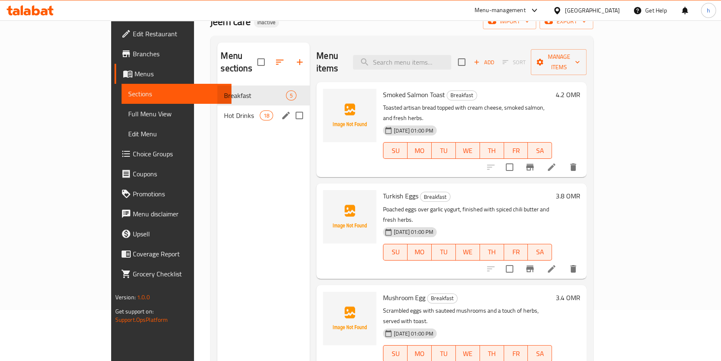
scroll to position [42, 0]
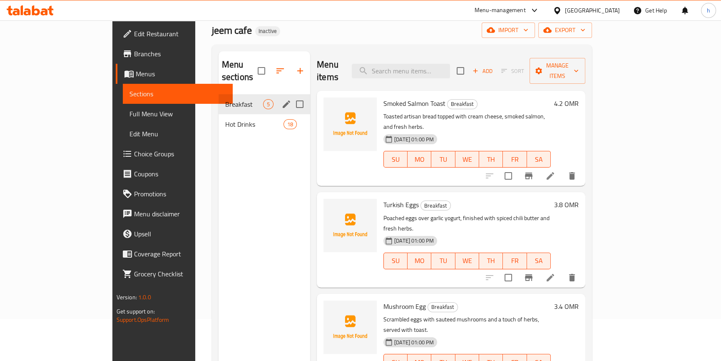
click at [283, 100] on icon "edit" at bounding box center [286, 103] width 7 height 7
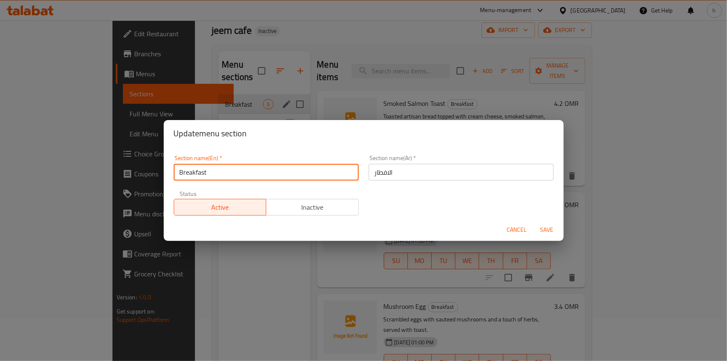
click at [231, 179] on input "Breakfast" at bounding box center [266, 172] width 185 height 17
click at [230, 179] on input "Breakfast" at bounding box center [266, 172] width 185 height 17
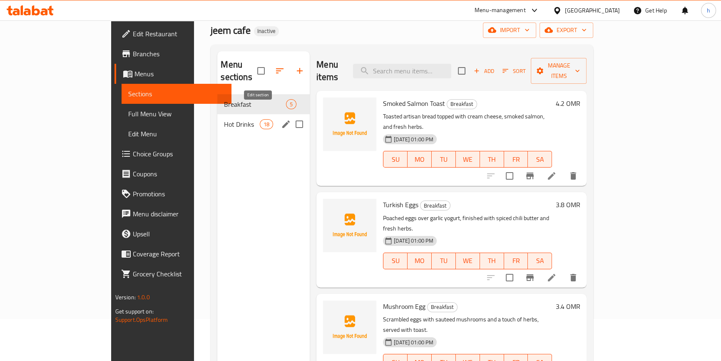
click at [281, 119] on icon "edit" at bounding box center [286, 124] width 10 height 10
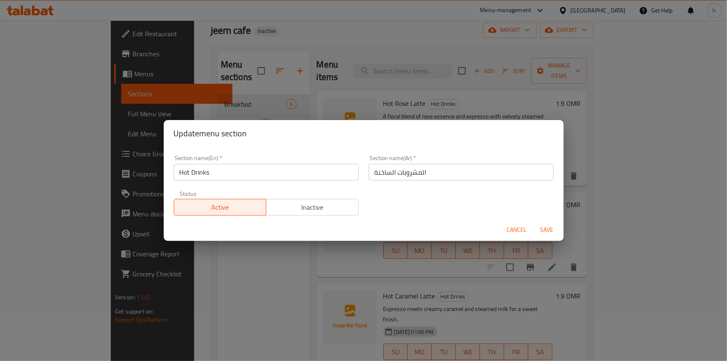
click at [245, 176] on input "Hot Drinks" at bounding box center [266, 172] width 185 height 17
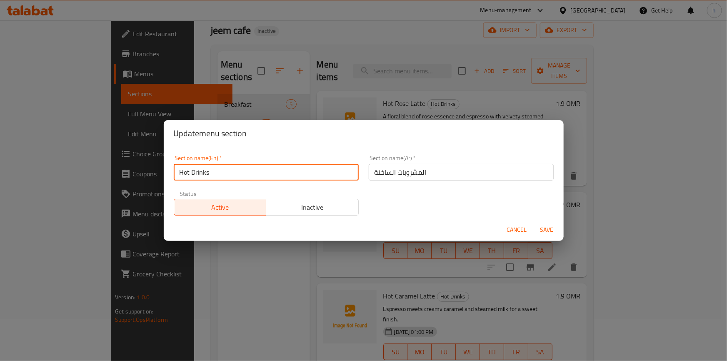
click at [245, 176] on input "Hot Drinks" at bounding box center [266, 172] width 185 height 17
paste input "Breakfast"
type input "Hot Drinks"
click at [525, 228] on span "Cancel" at bounding box center [517, 229] width 20 height 10
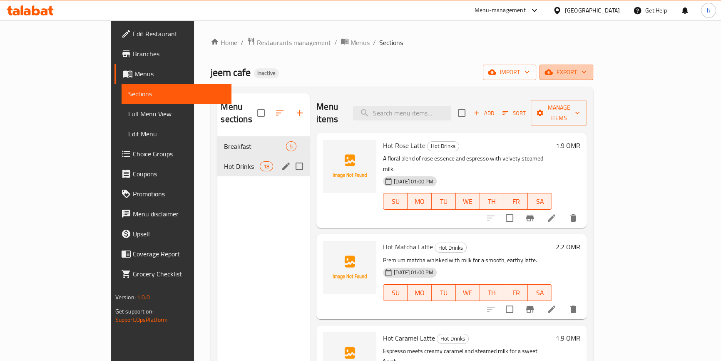
click at [587, 75] on span "export" at bounding box center [566, 72] width 40 height 10
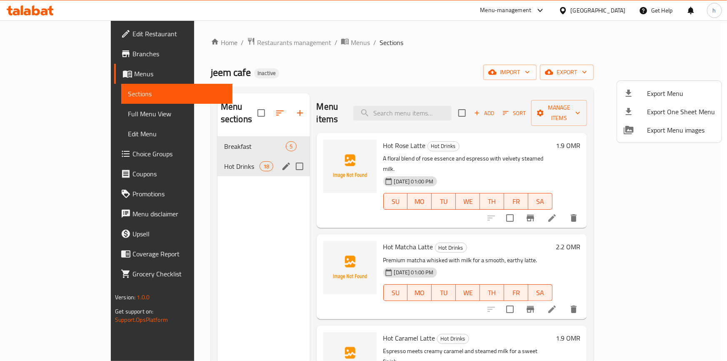
click at [427, 41] on div at bounding box center [363, 180] width 727 height 361
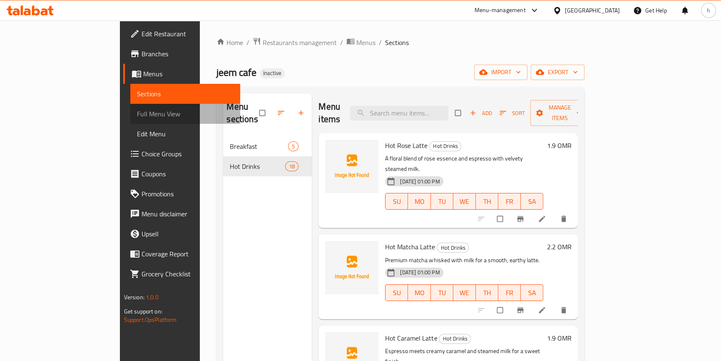
click at [130, 107] on link "Full Menu View" at bounding box center [185, 114] width 110 height 20
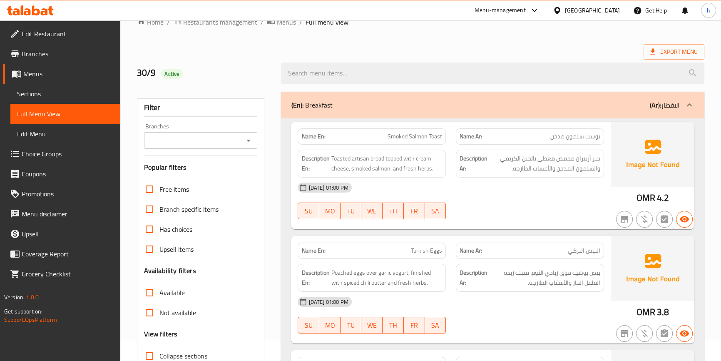
scroll to position [75, 0]
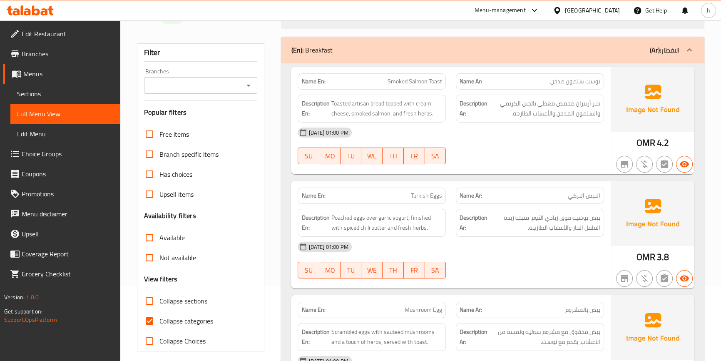
click at [145, 309] on input "Collapse sections" at bounding box center [149, 301] width 20 height 20
checkbox input "true"
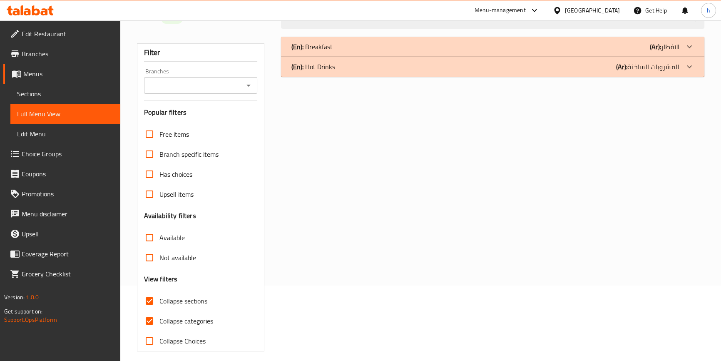
click at [152, 316] on input "Collapse categories" at bounding box center [149, 321] width 20 height 20
checkbox input "false"
click at [147, 305] on input "Collapse sections" at bounding box center [149, 301] width 20 height 20
checkbox input "false"
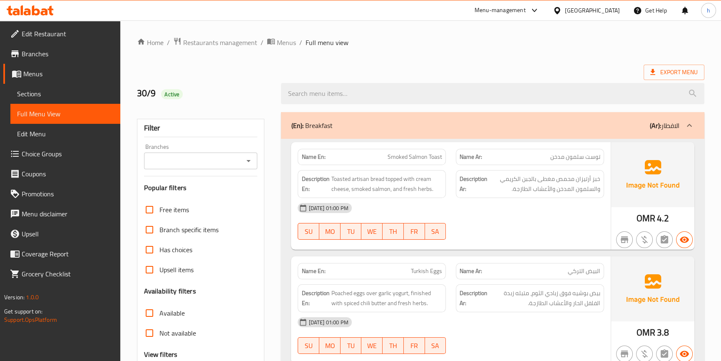
scroll to position [0, 0]
click at [687, 72] on span "Export Menu" at bounding box center [673, 72] width 47 height 10
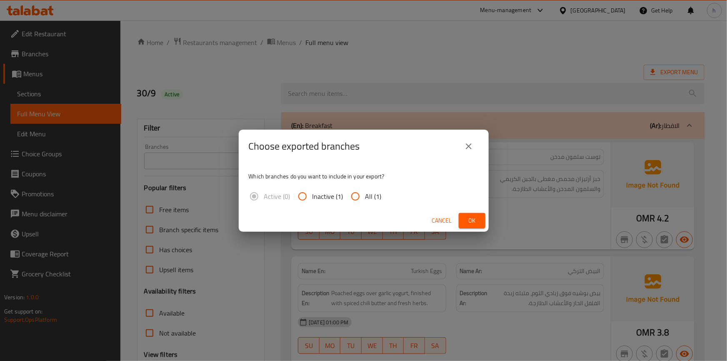
click at [365, 198] on span "All (1)" at bounding box center [373, 196] width 16 height 10
click at [365, 198] on input "All (1)" at bounding box center [355, 196] width 20 height 20
radio input "true"
click at [472, 222] on span "Ok" at bounding box center [471, 220] width 13 height 10
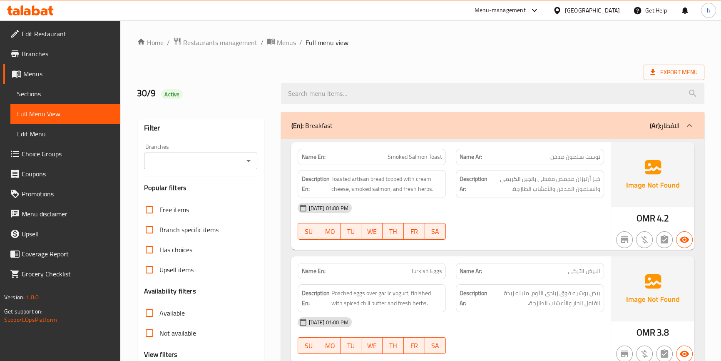
click at [511, 40] on ol "Home / Restaurants management / Menus / Full menu view" at bounding box center [420, 42] width 567 height 11
